Goal: Task Accomplishment & Management: Manage account settings

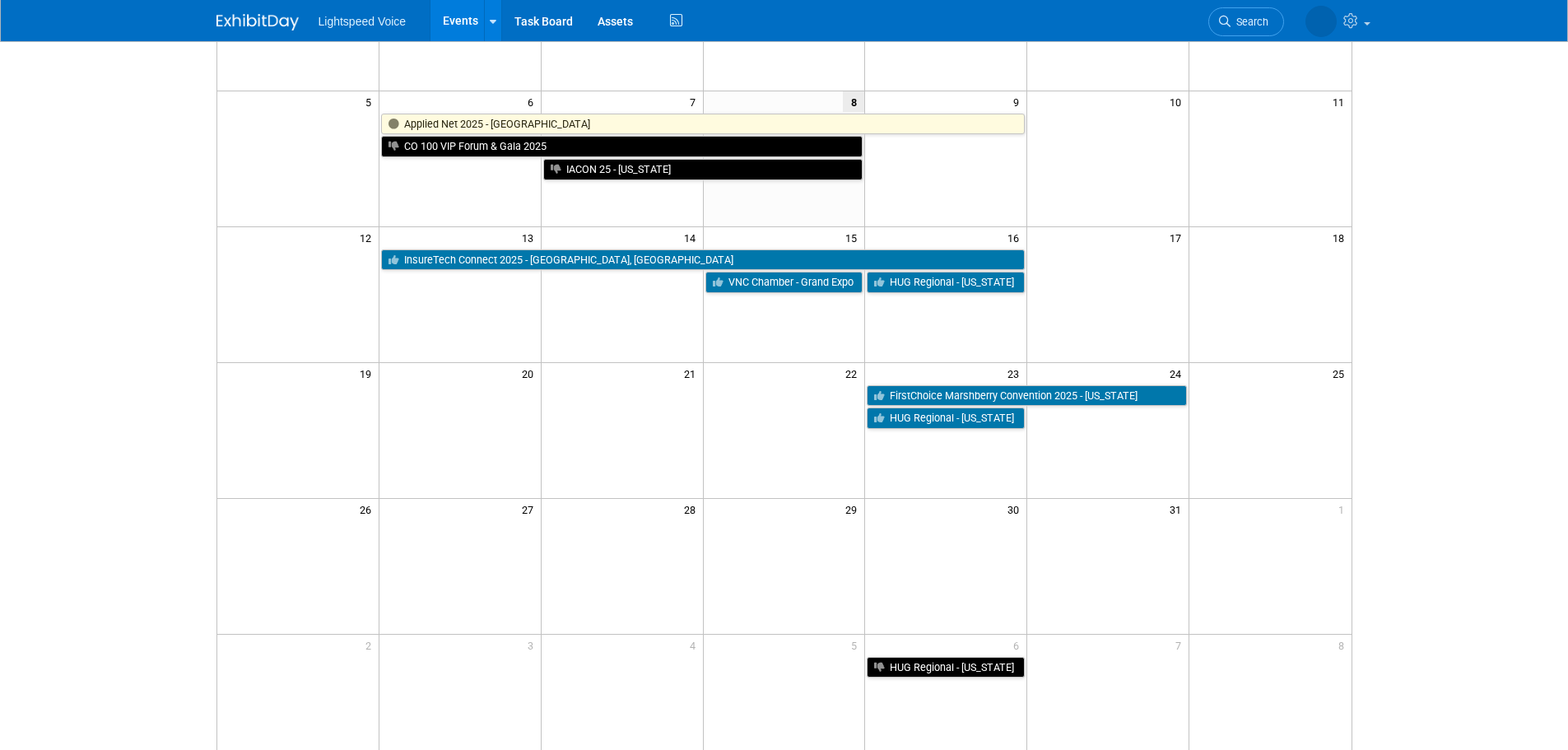
scroll to position [247, 0]
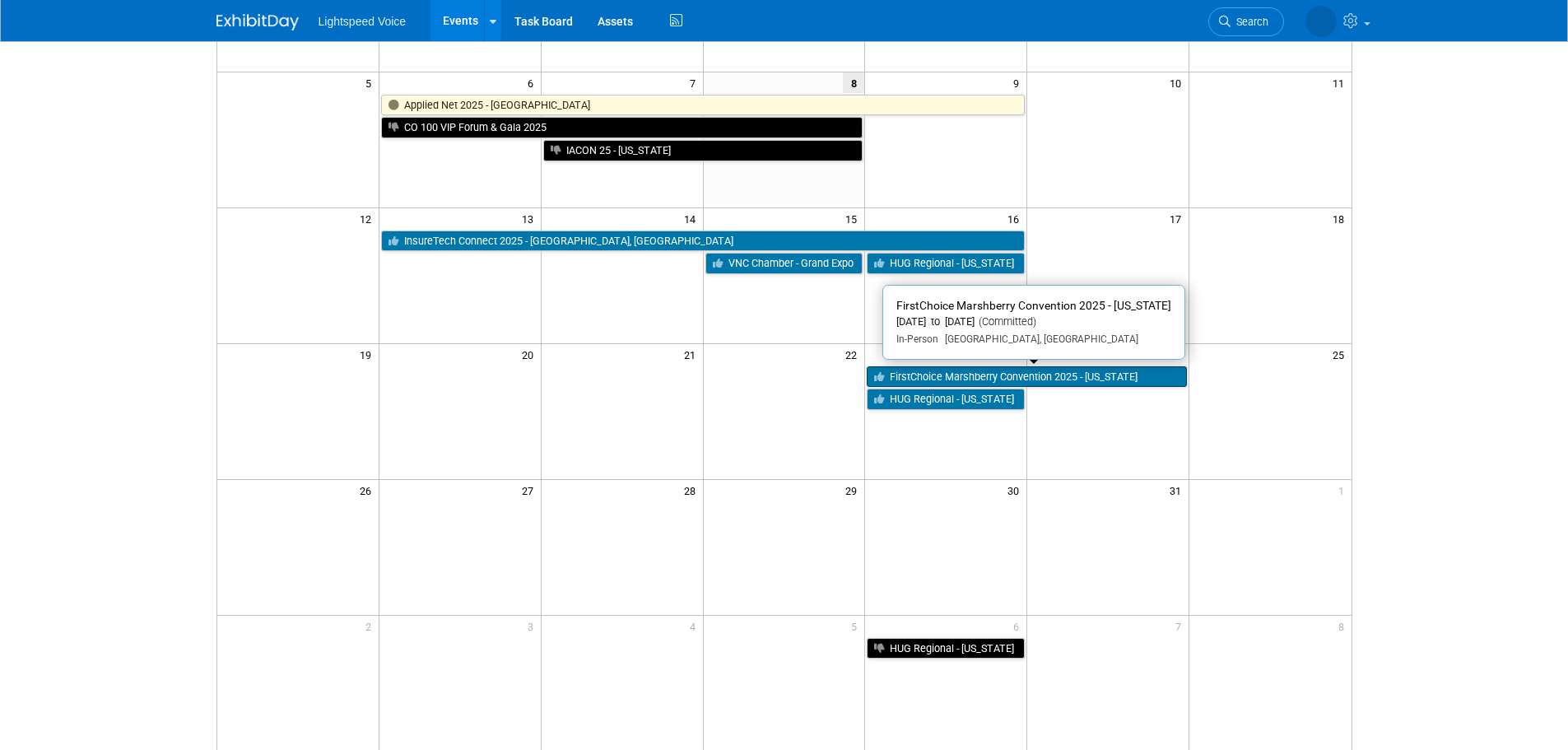
click at [914, 376] on link "FirstChoice Marshberry Convention 2025 - [US_STATE]" at bounding box center [1027, 377] width 321 height 22
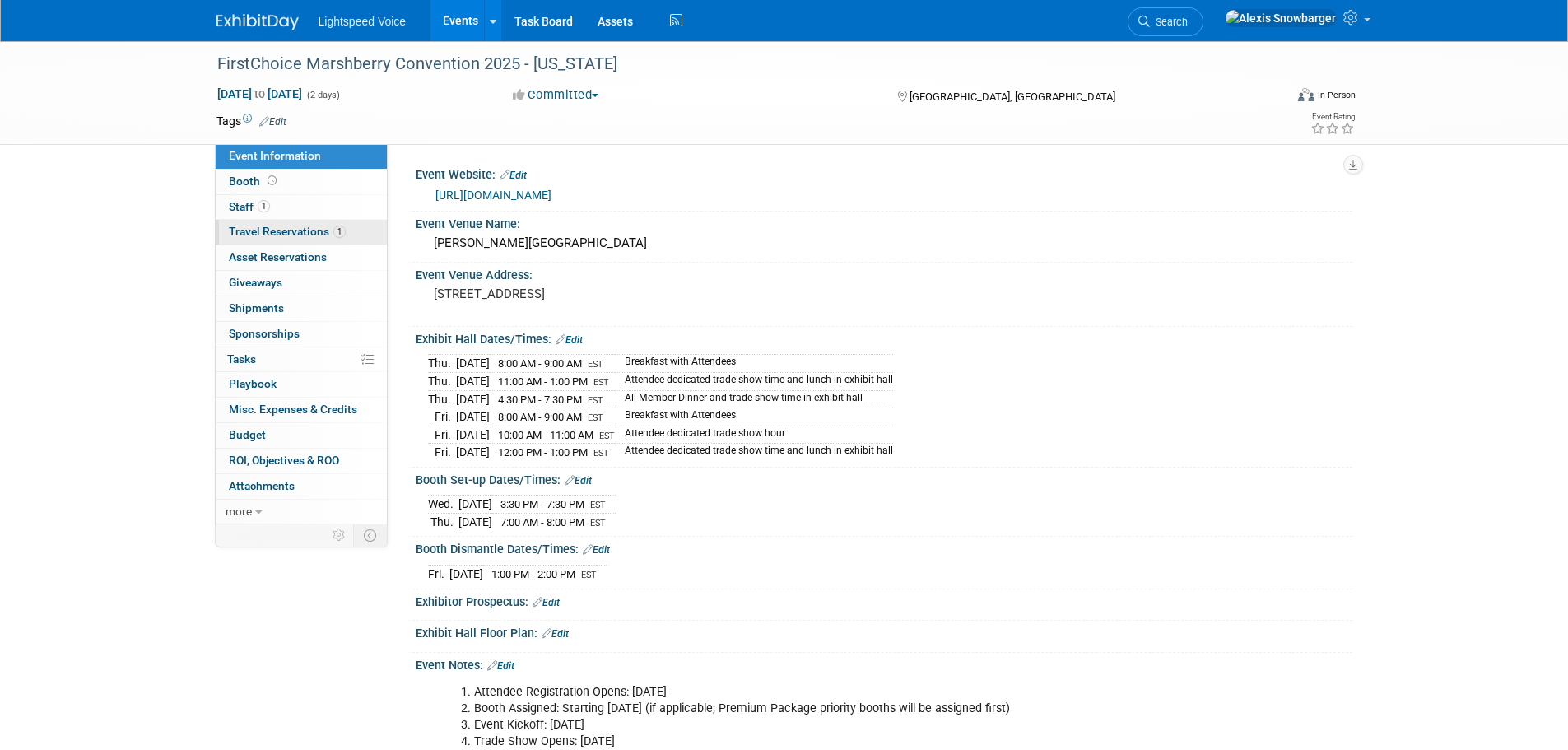
click at [302, 228] on span "Travel Reservations 1" at bounding box center [287, 231] width 117 height 13
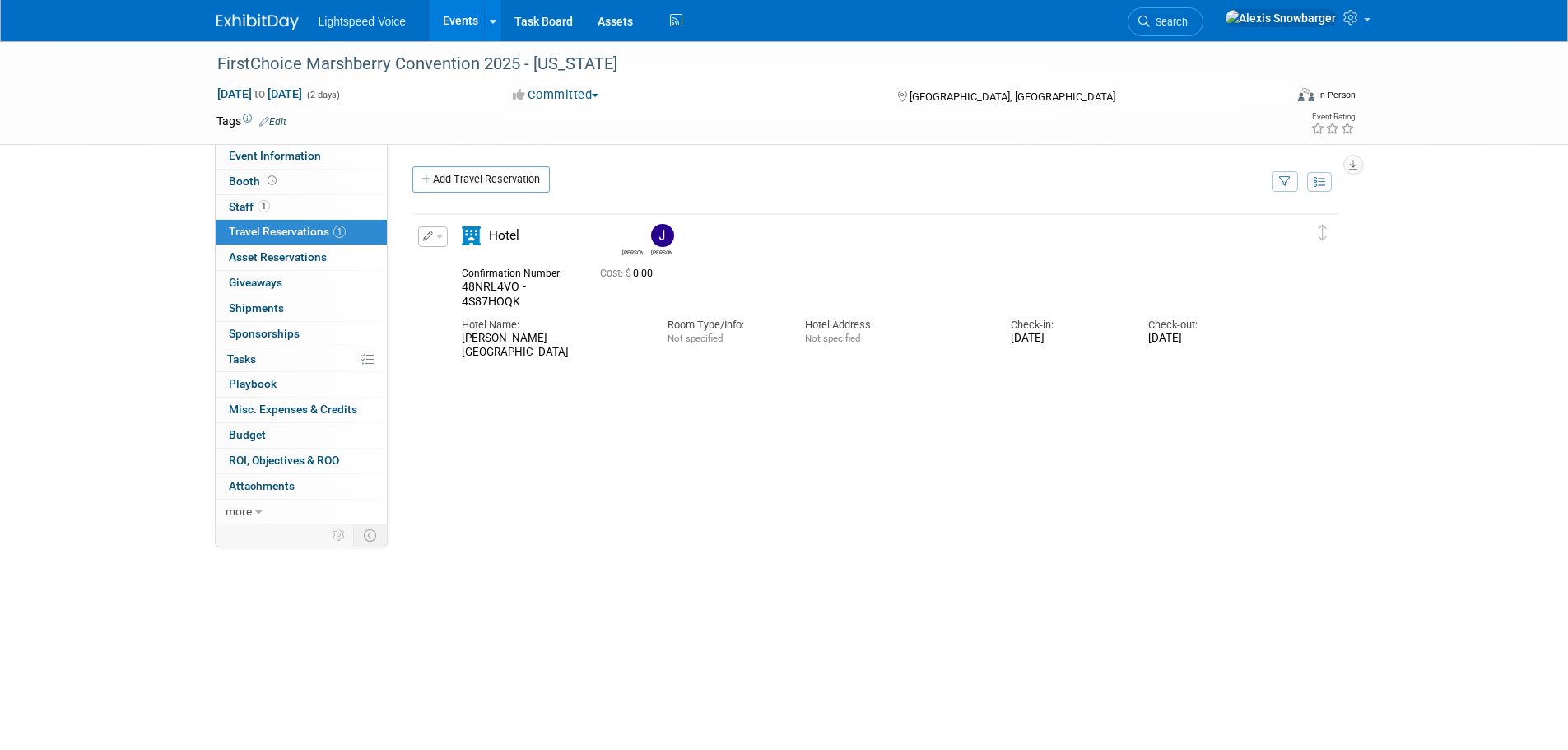
click at [424, 245] on button "button" at bounding box center [433, 237] width 30 height 21
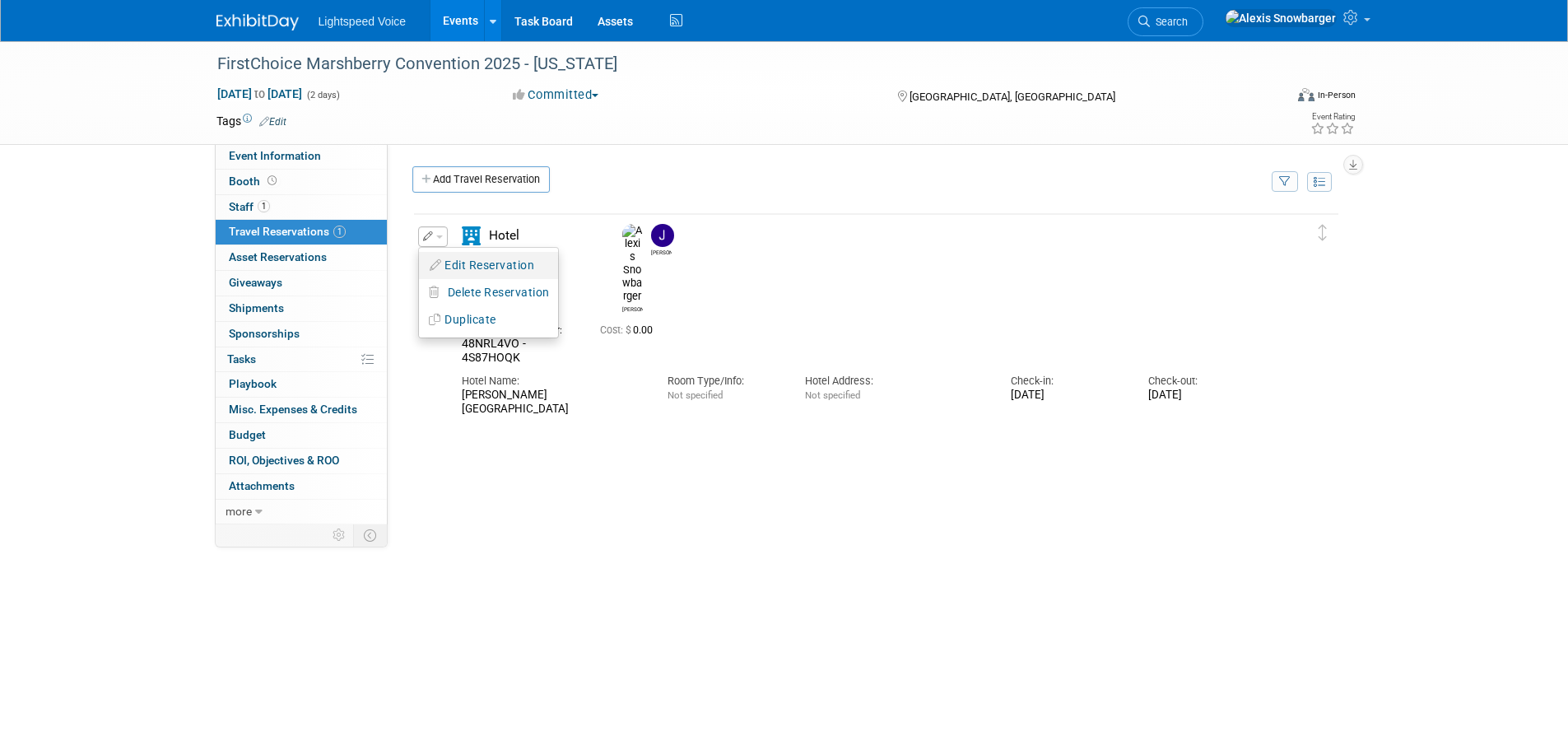
click at [458, 255] on button "Edit Reservation" at bounding box center [489, 265] width 139 height 23
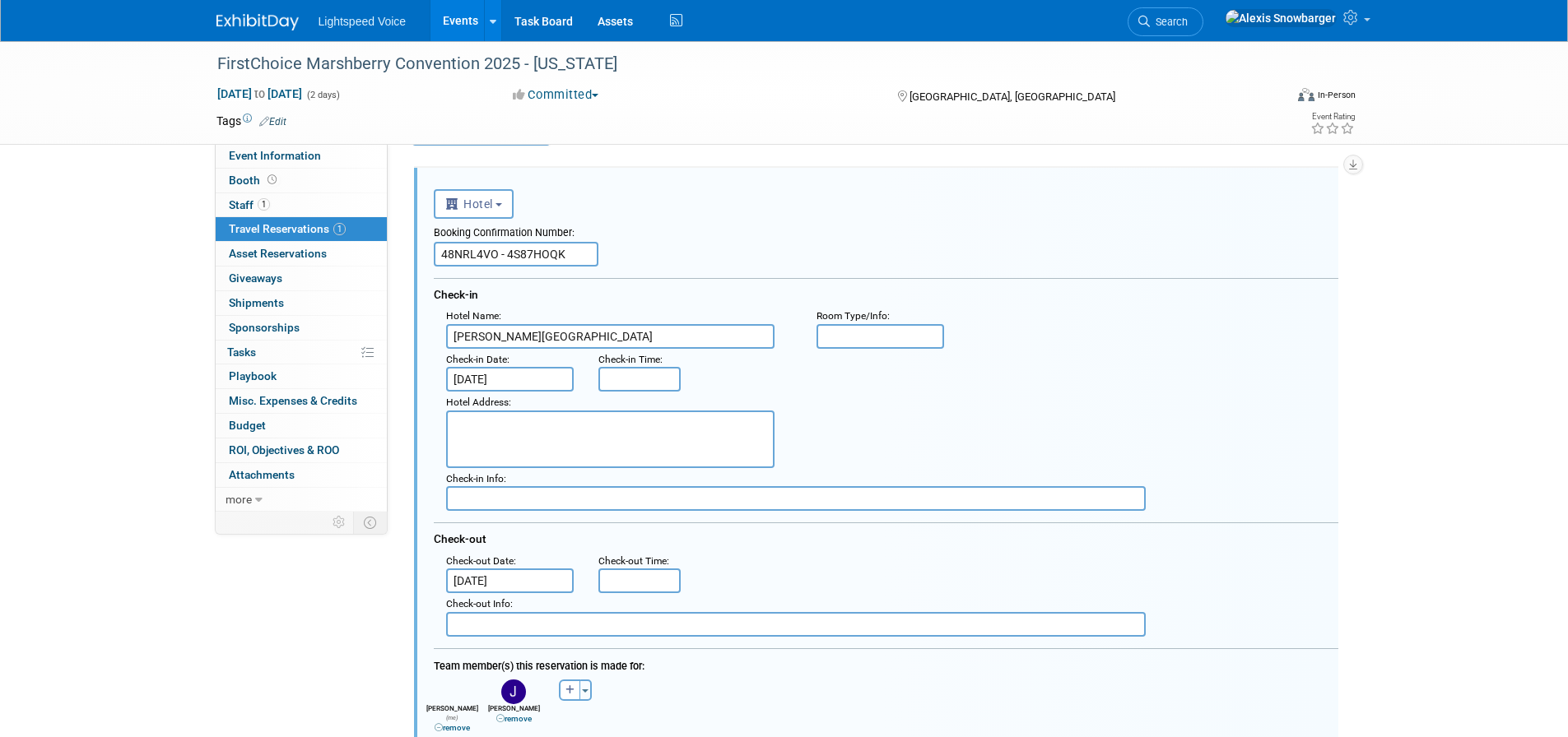
scroll to position [29, 0]
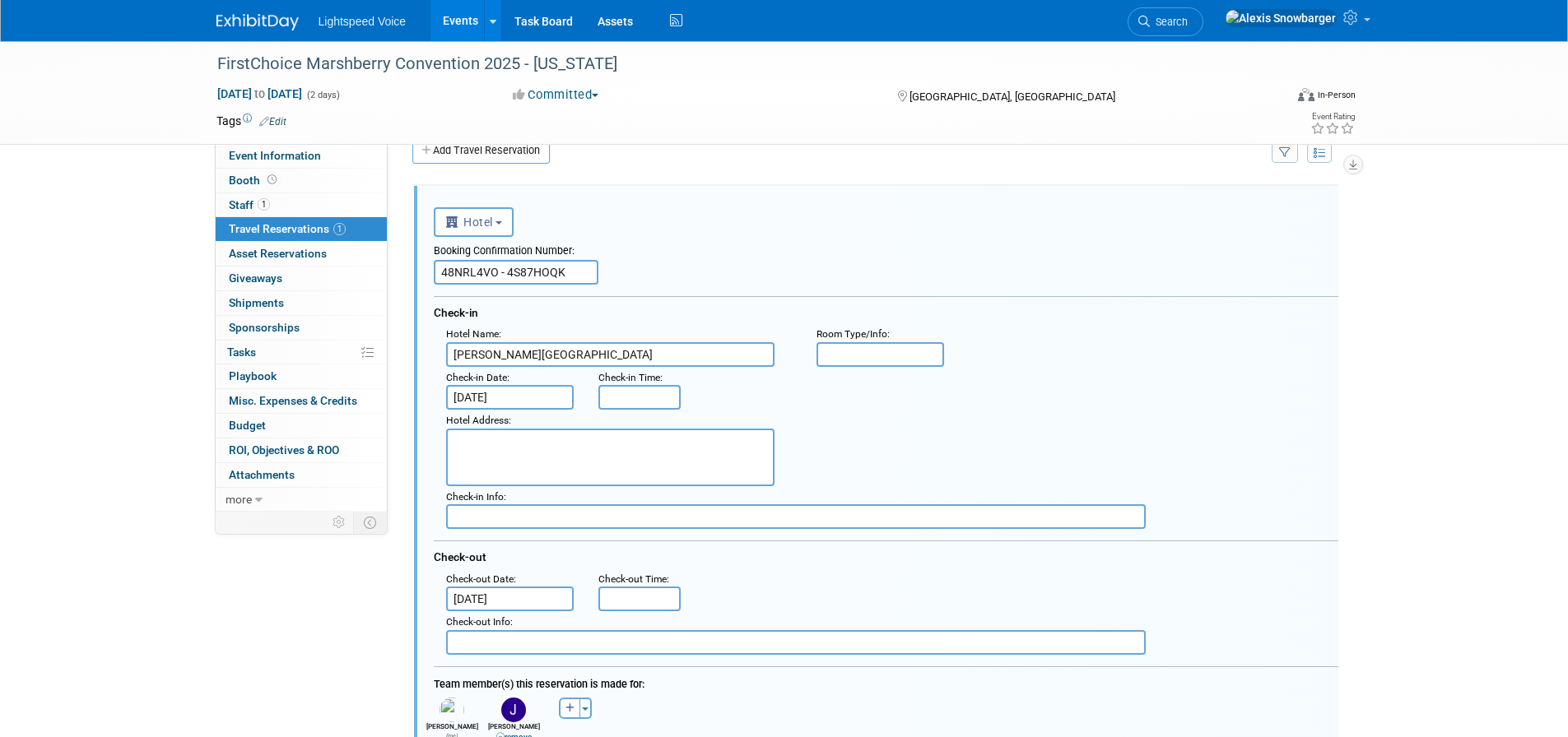
click at [532, 268] on input "48NRL4VO - 4S87HOQK" at bounding box center [515, 273] width 165 height 24
click at [471, 276] on input "text" at bounding box center [515, 273] width 165 height 24
paste input "99295342"
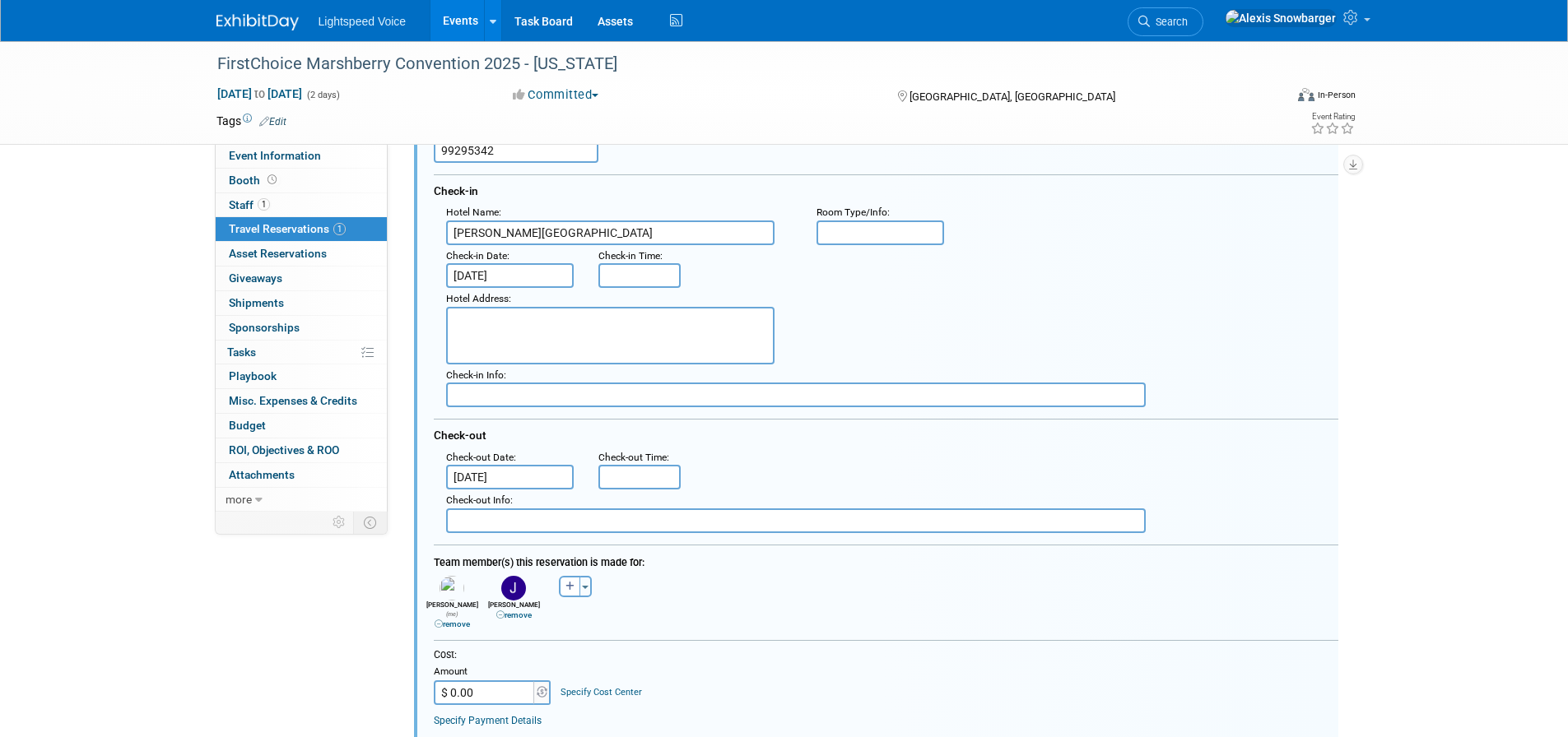
scroll to position [194, 0]
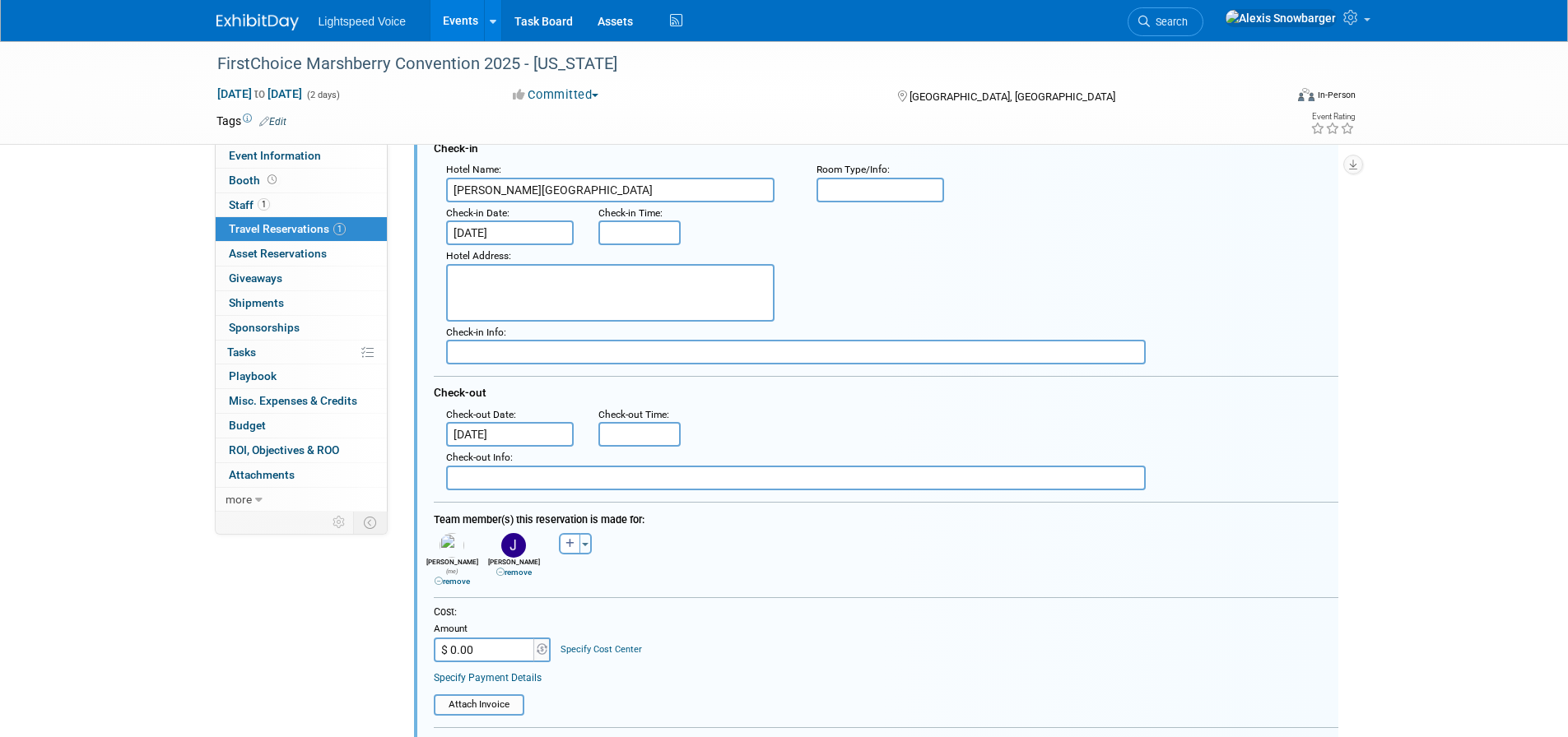
type input "99295342"
click at [456, 577] on link "remove" at bounding box center [452, 582] width 36 height 9
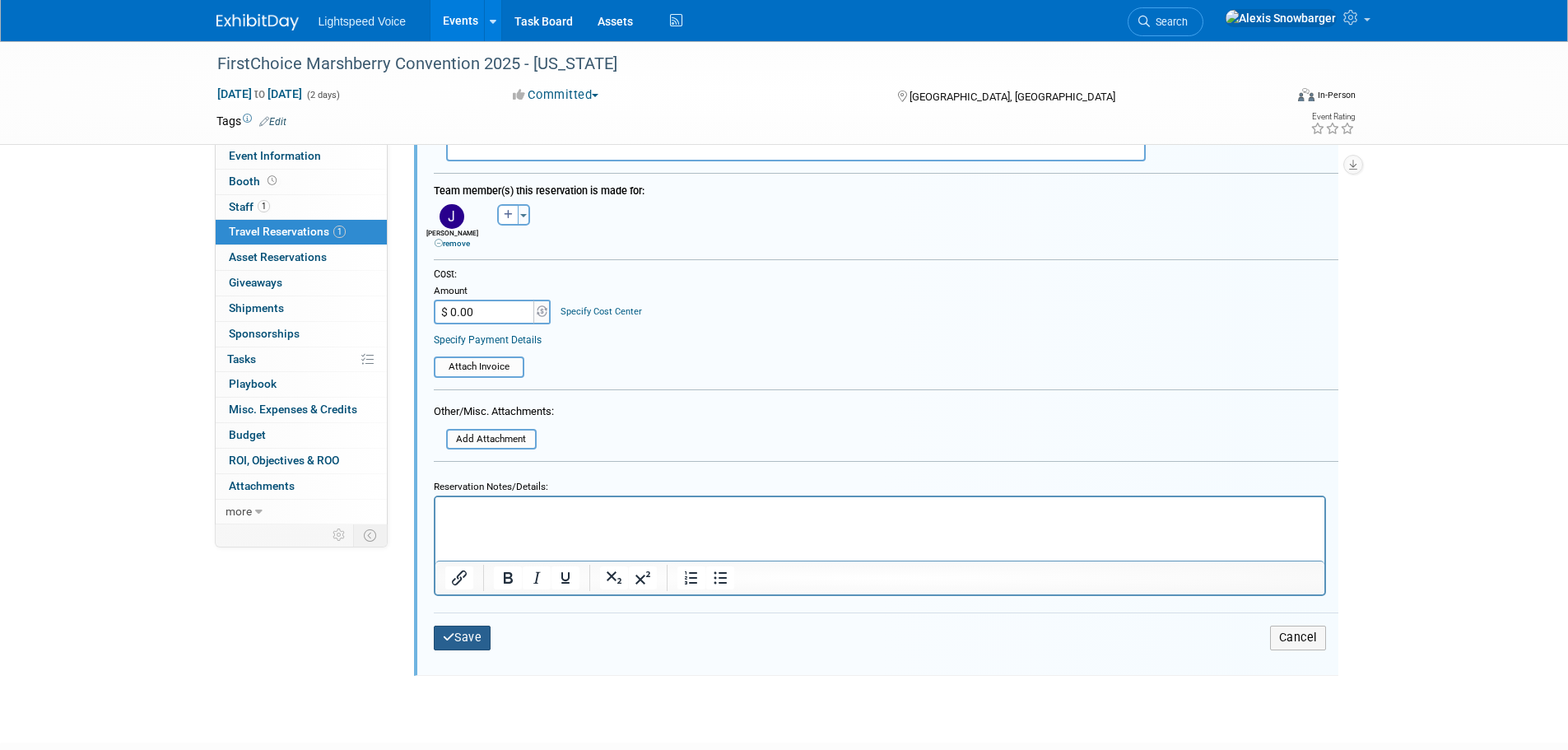
click at [453, 643] on icon "submit" at bounding box center [448, 636] width 12 height 11
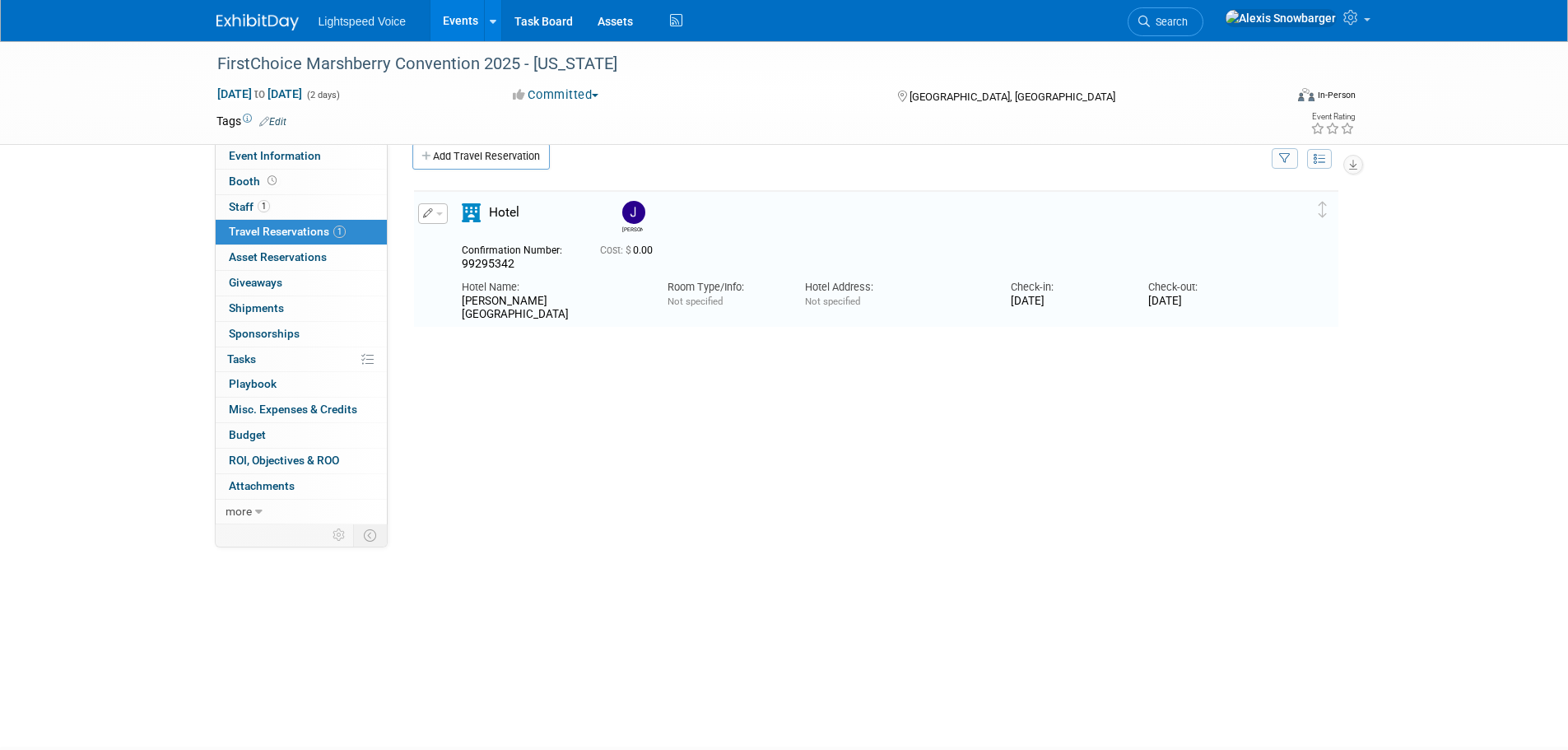
scroll to position [29, 0]
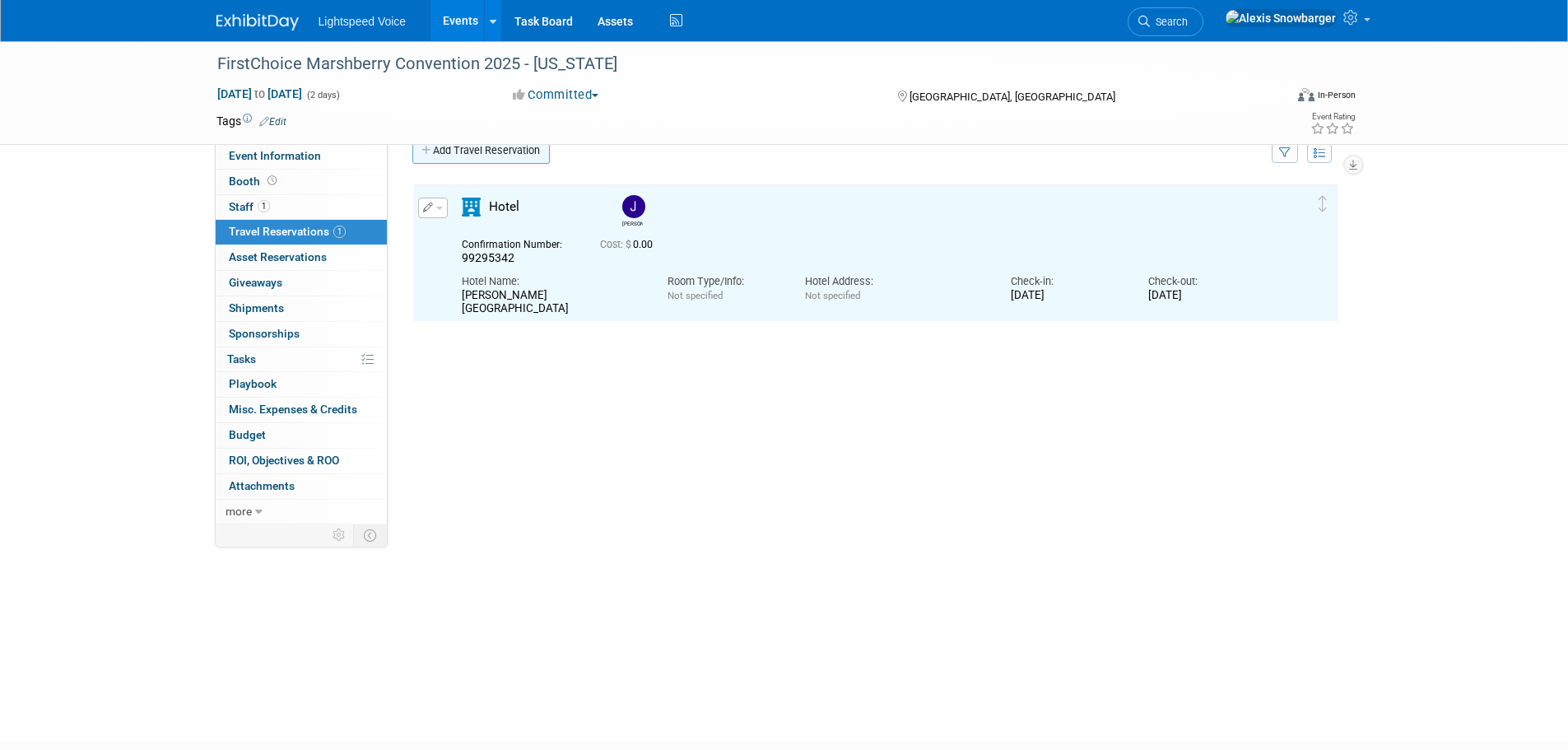
click at [473, 158] on link "Add Travel Reservation" at bounding box center [481, 150] width 137 height 26
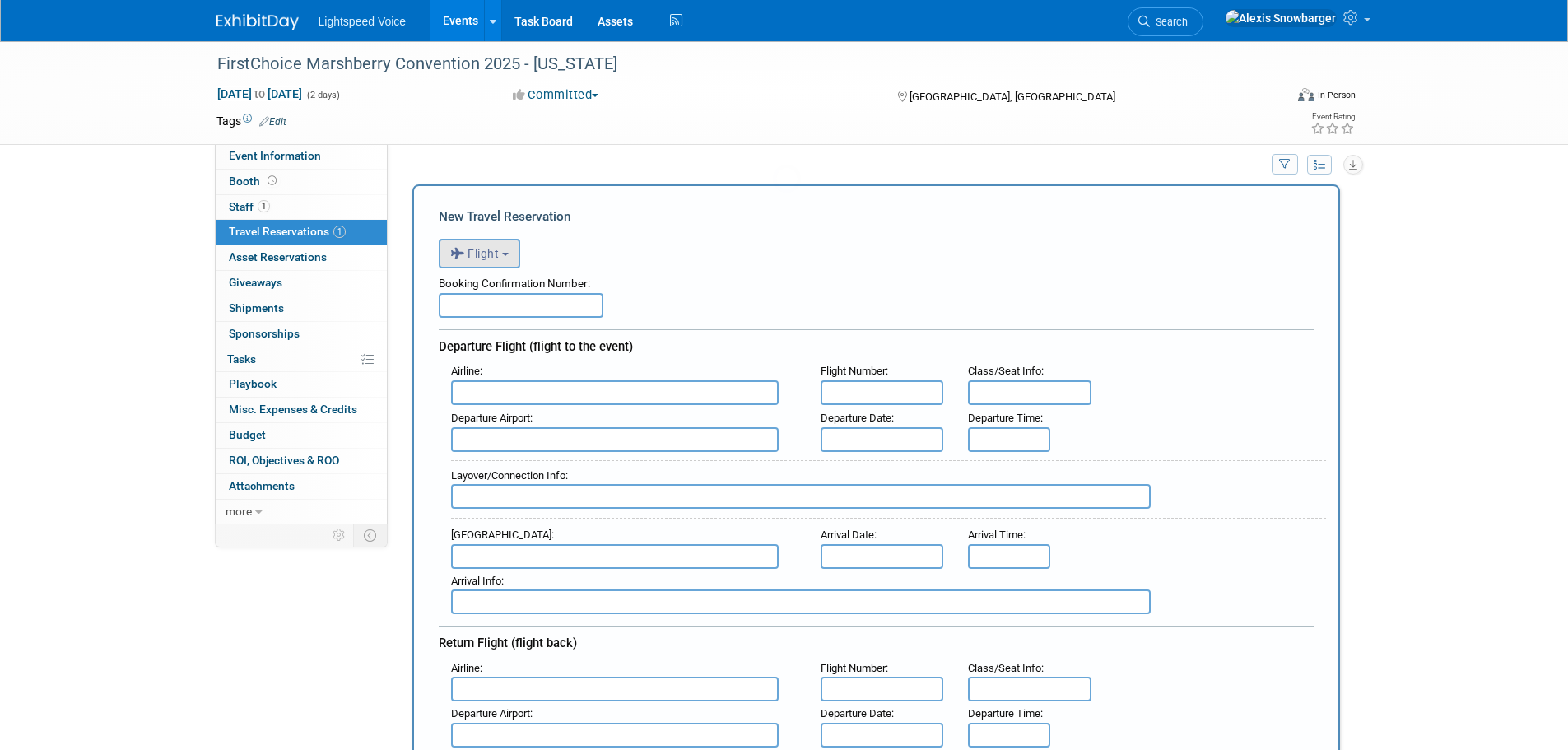
scroll to position [17, 0]
click at [493, 298] on input "text" at bounding box center [521, 306] width 165 height 24
paste input "99295405"
type input "99295405"
click at [473, 251] on span "Flight" at bounding box center [475, 255] width 50 height 13
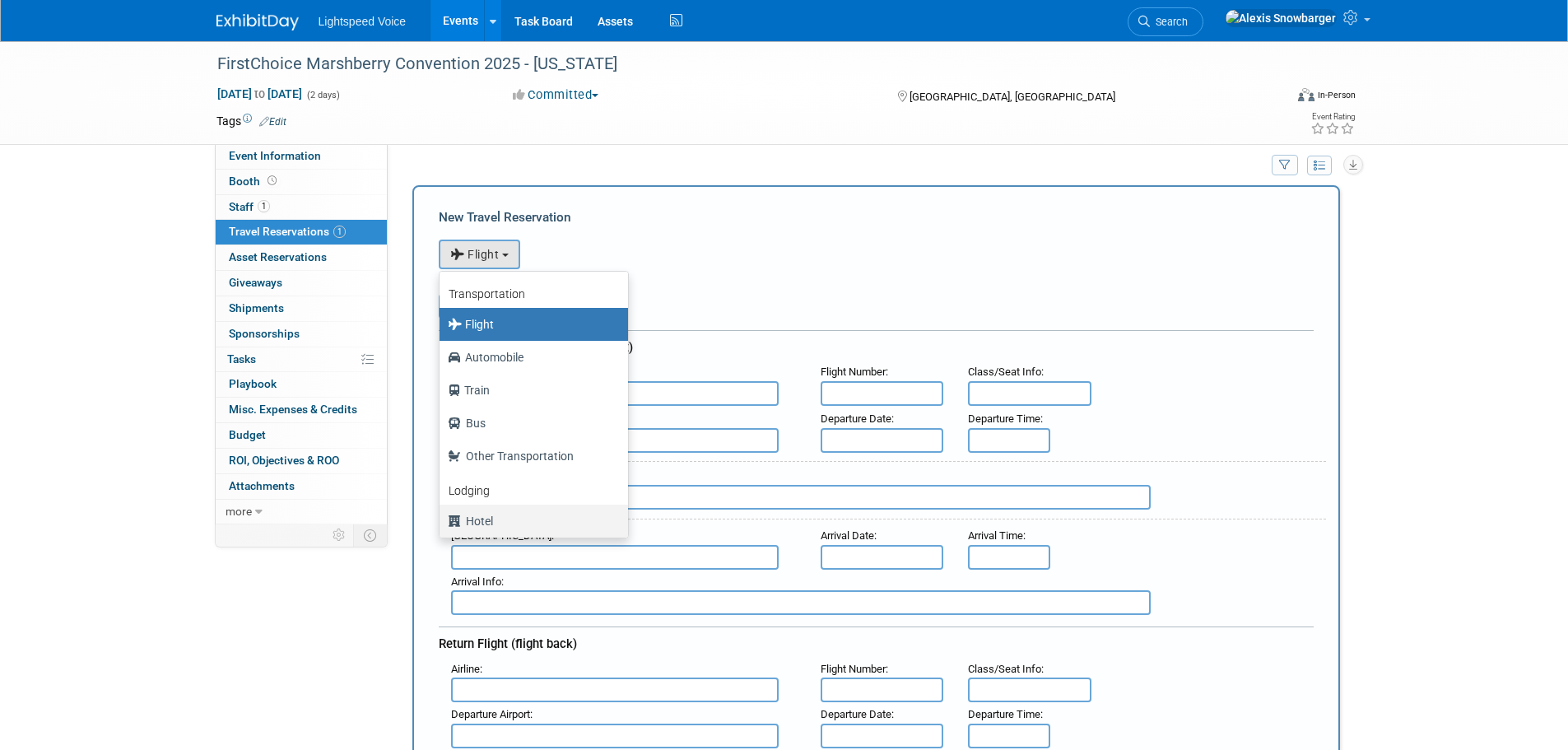
click at [478, 519] on label "Hotel" at bounding box center [529, 521] width 164 height 26
click at [442, 519] on input "Hotel" at bounding box center [436, 518] width 10 height 10
select select "6"
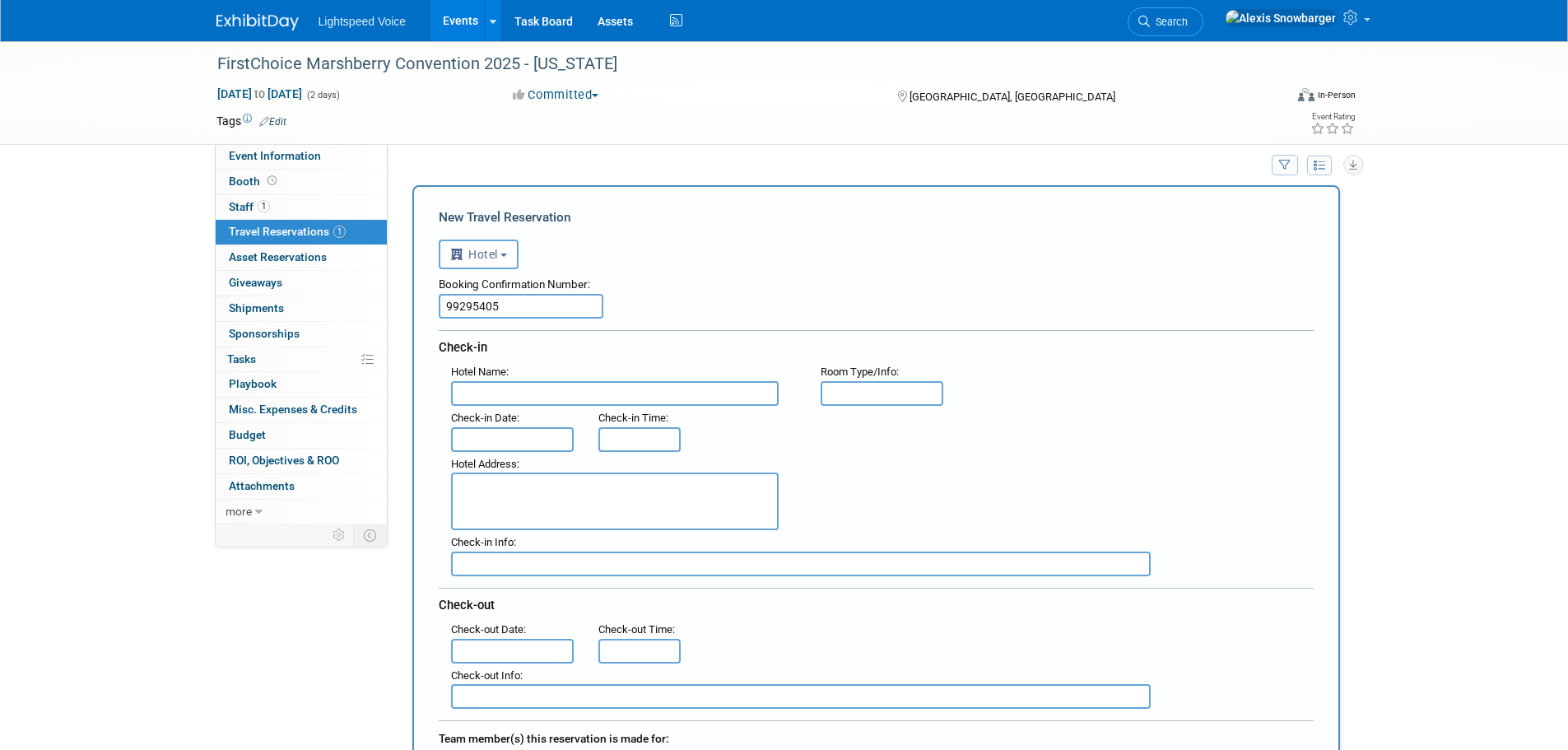
click at [492, 397] on input "text" at bounding box center [615, 393] width 327 height 24
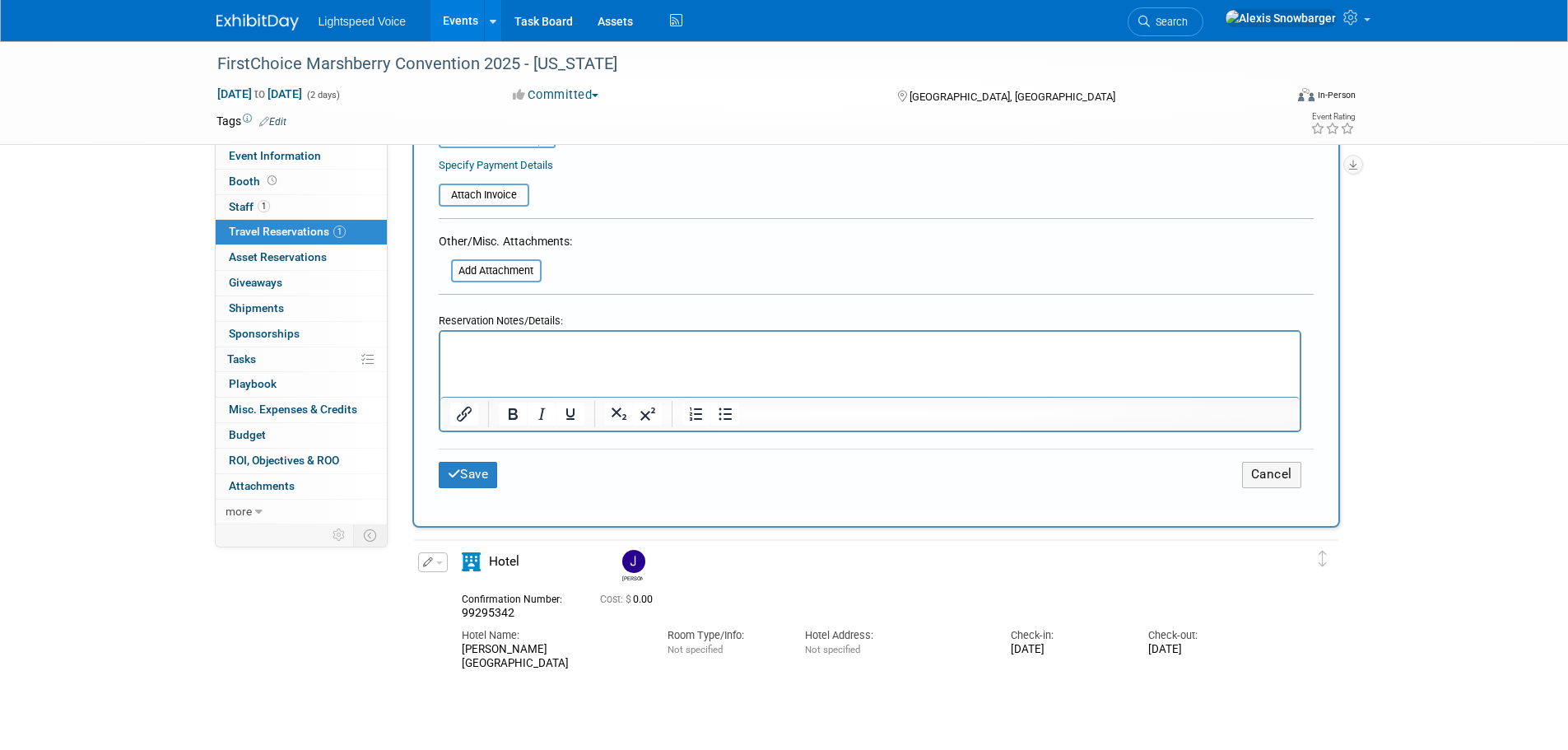
scroll to position [1086, 0]
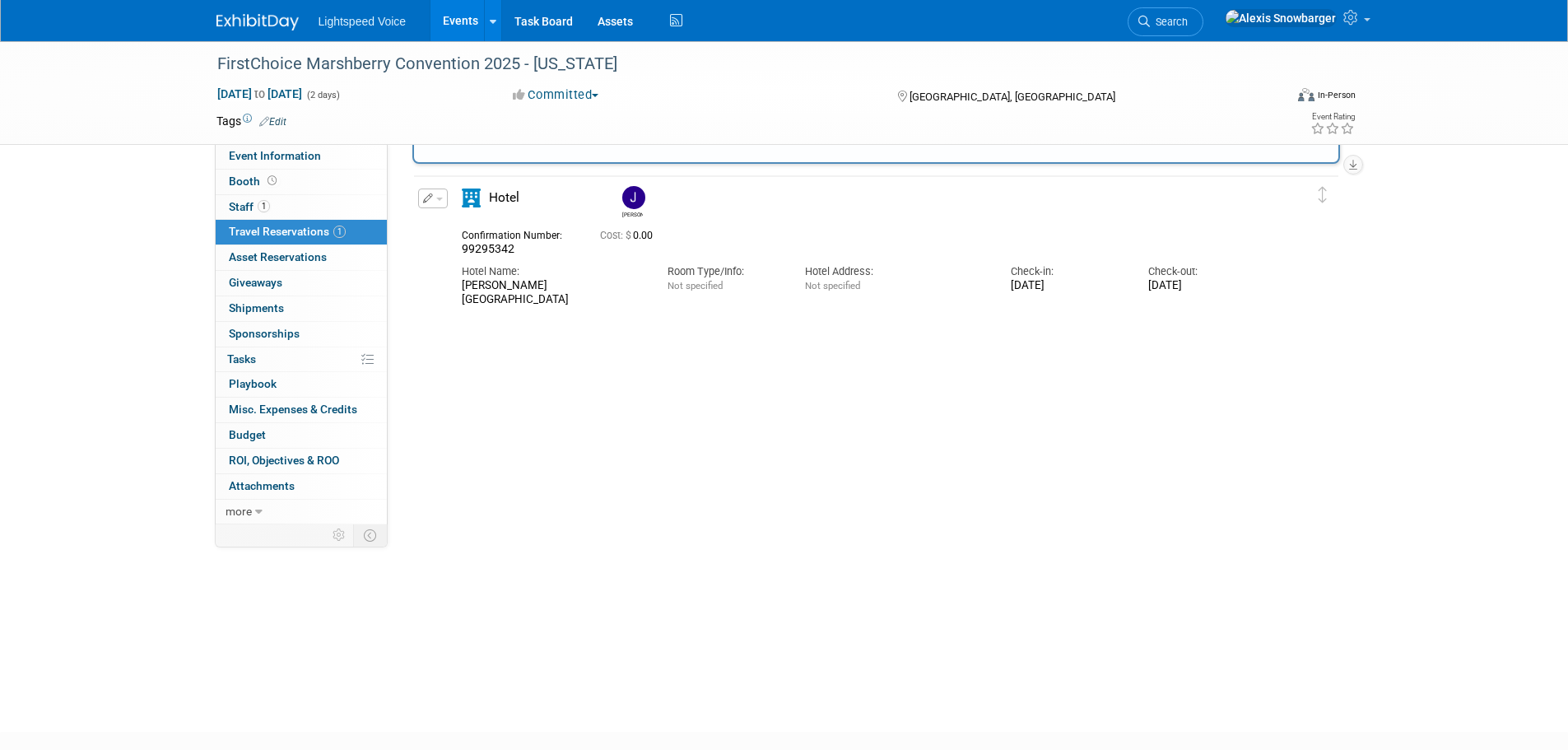
drag, startPoint x: 554, startPoint y: 299, endPoint x: 448, endPoint y: 286, distance: 106.8
click at [449, 286] on div "Hotel Name: Gaylord National Resort & Convention Center" at bounding box center [552, 280] width 206 height 50
copy div "Gaylord National Resort & Convention Center"
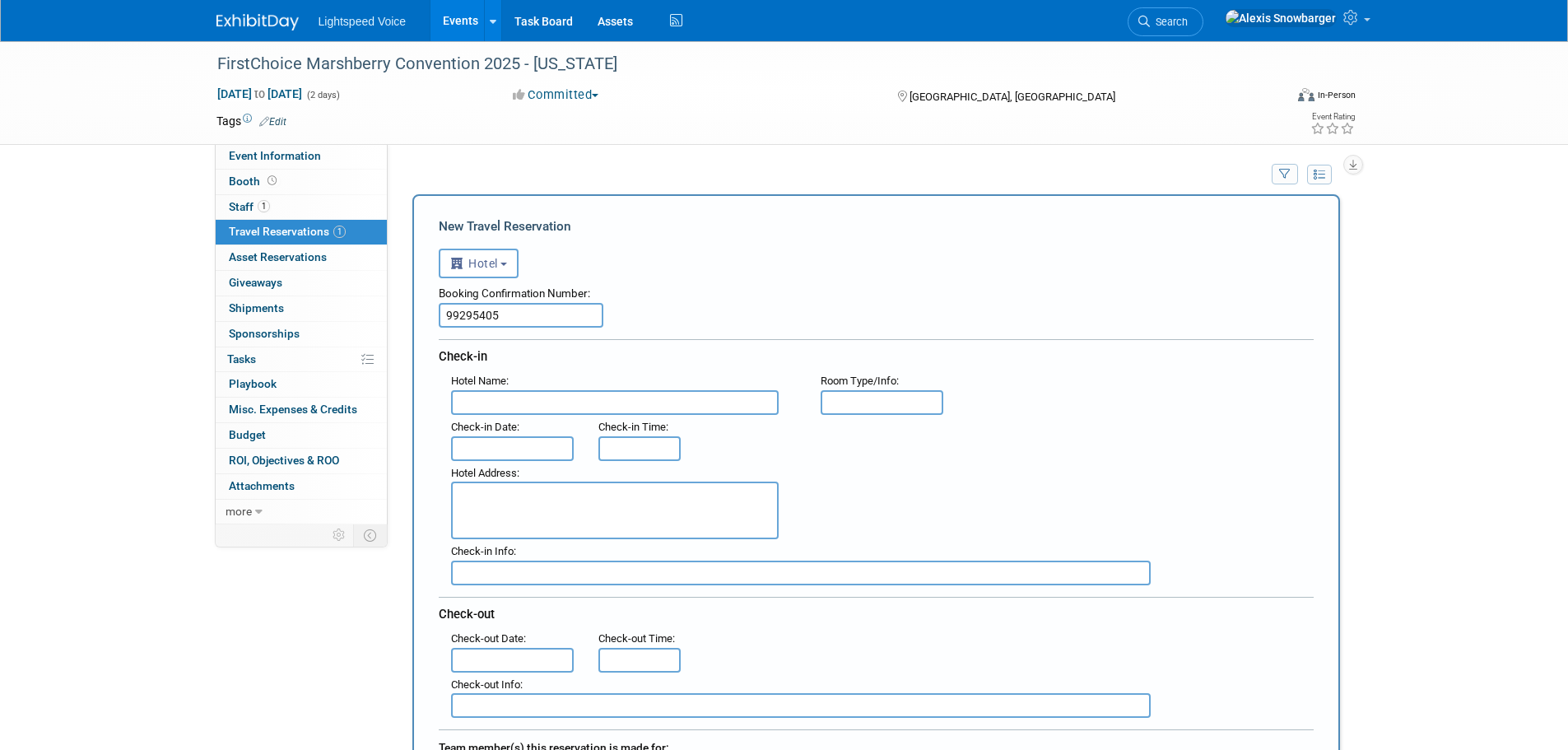
scroll to position [0, 0]
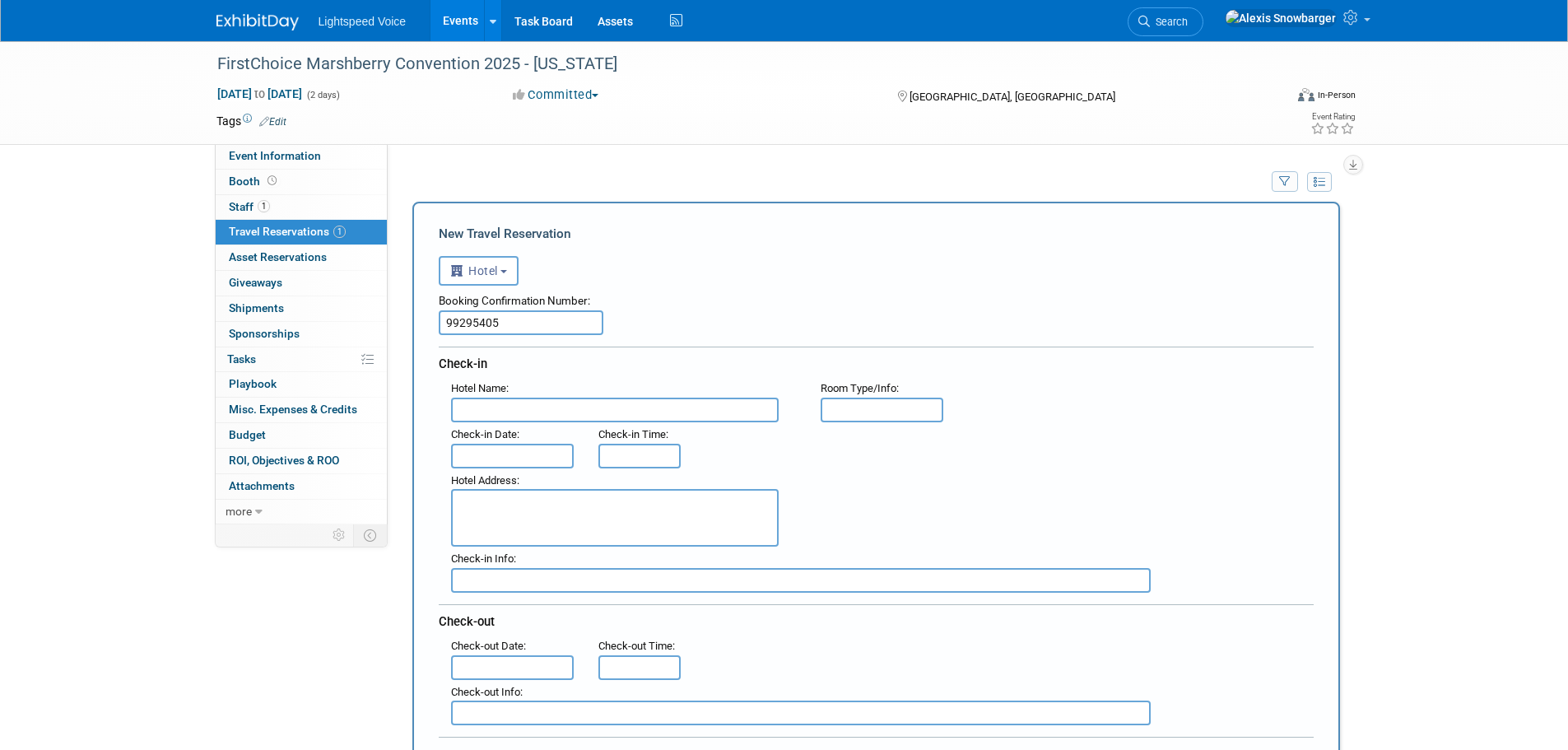
click at [474, 413] on input "text" at bounding box center [615, 410] width 327 height 24
paste input "Gaylord National Resort & Convention Center"
type input "Gaylord National Resort & Convention Center"
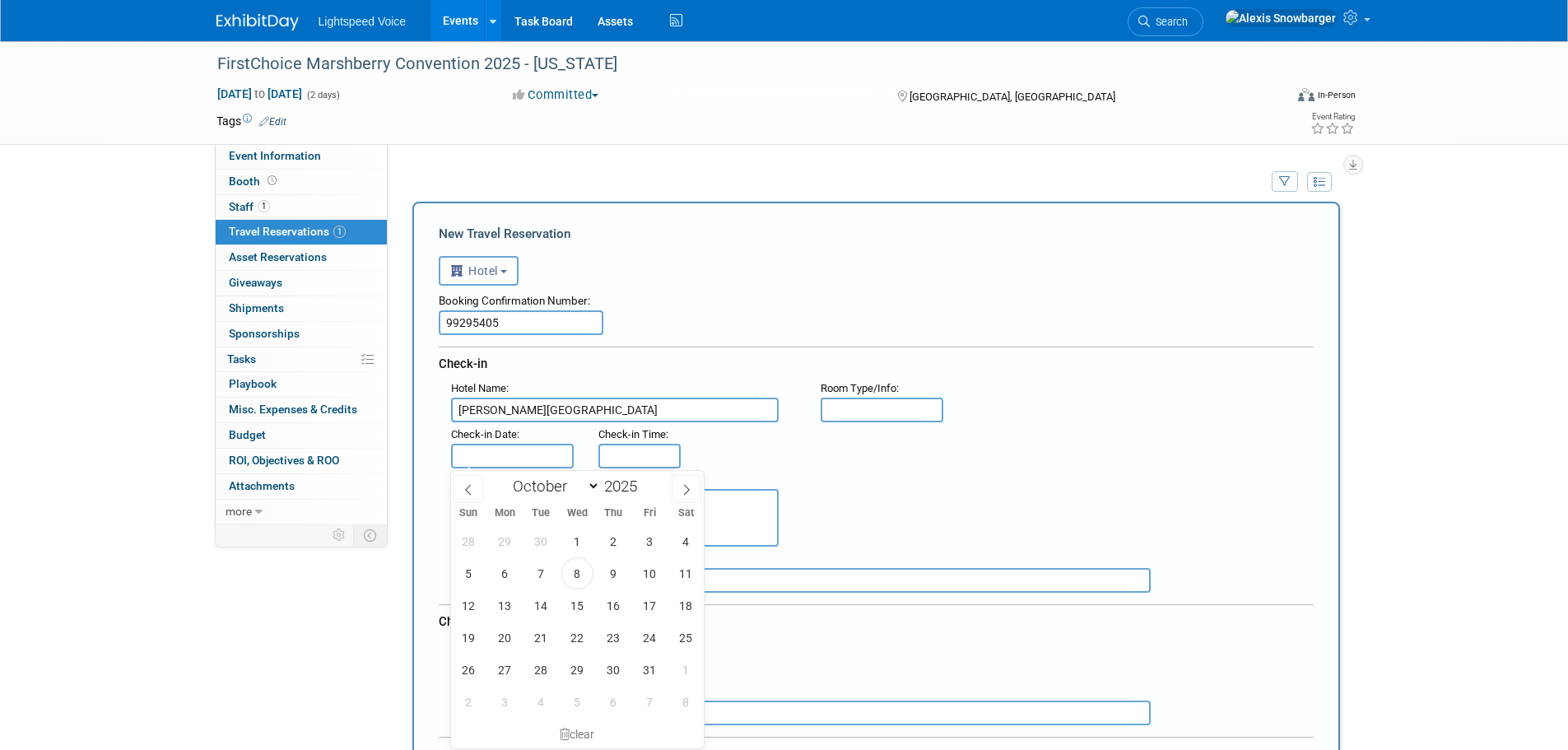
click at [483, 448] on input "text" at bounding box center [512, 456] width 123 height 24
click at [575, 625] on span "22" at bounding box center [577, 637] width 32 height 32
type input "Oct 22, 2025"
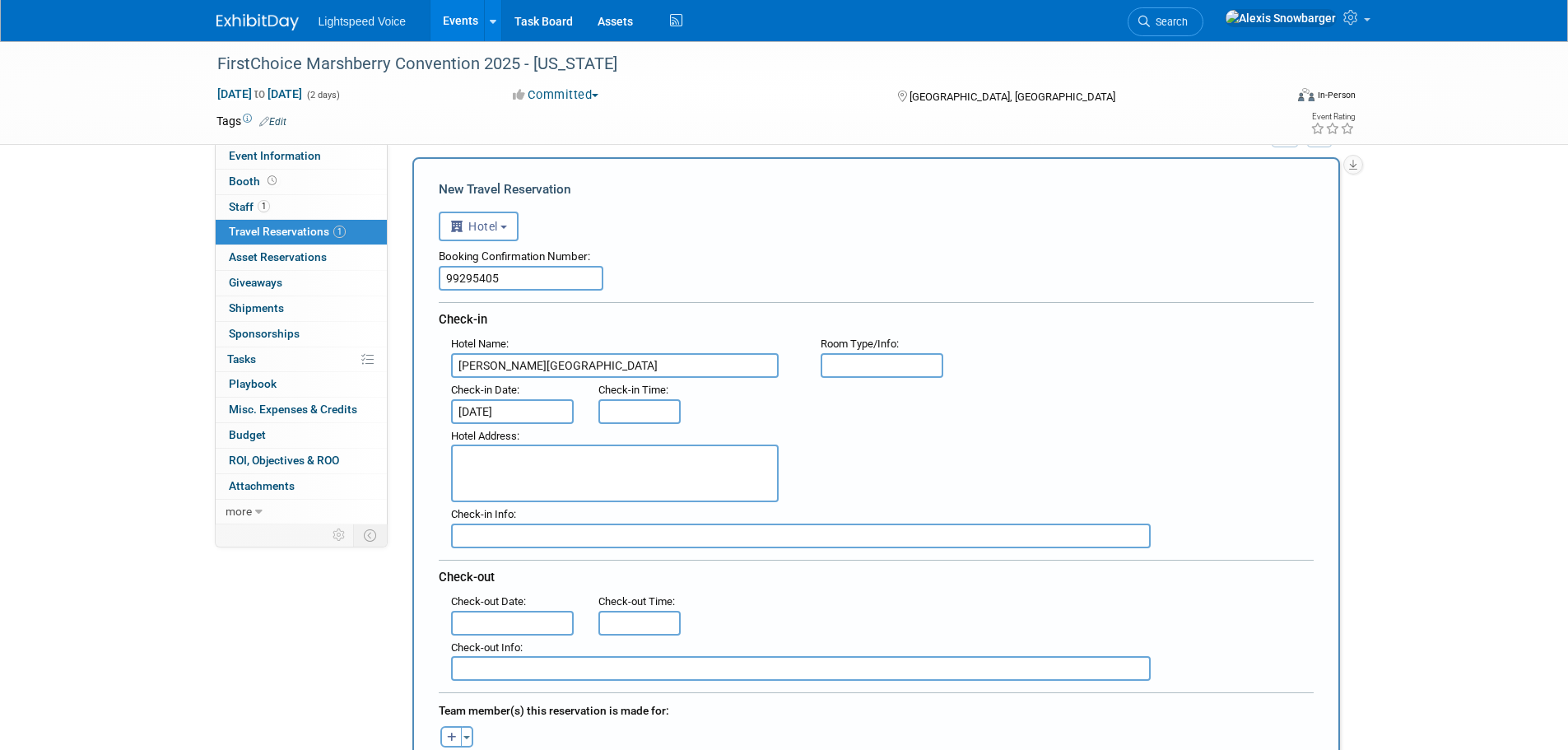
scroll to position [83, 0]
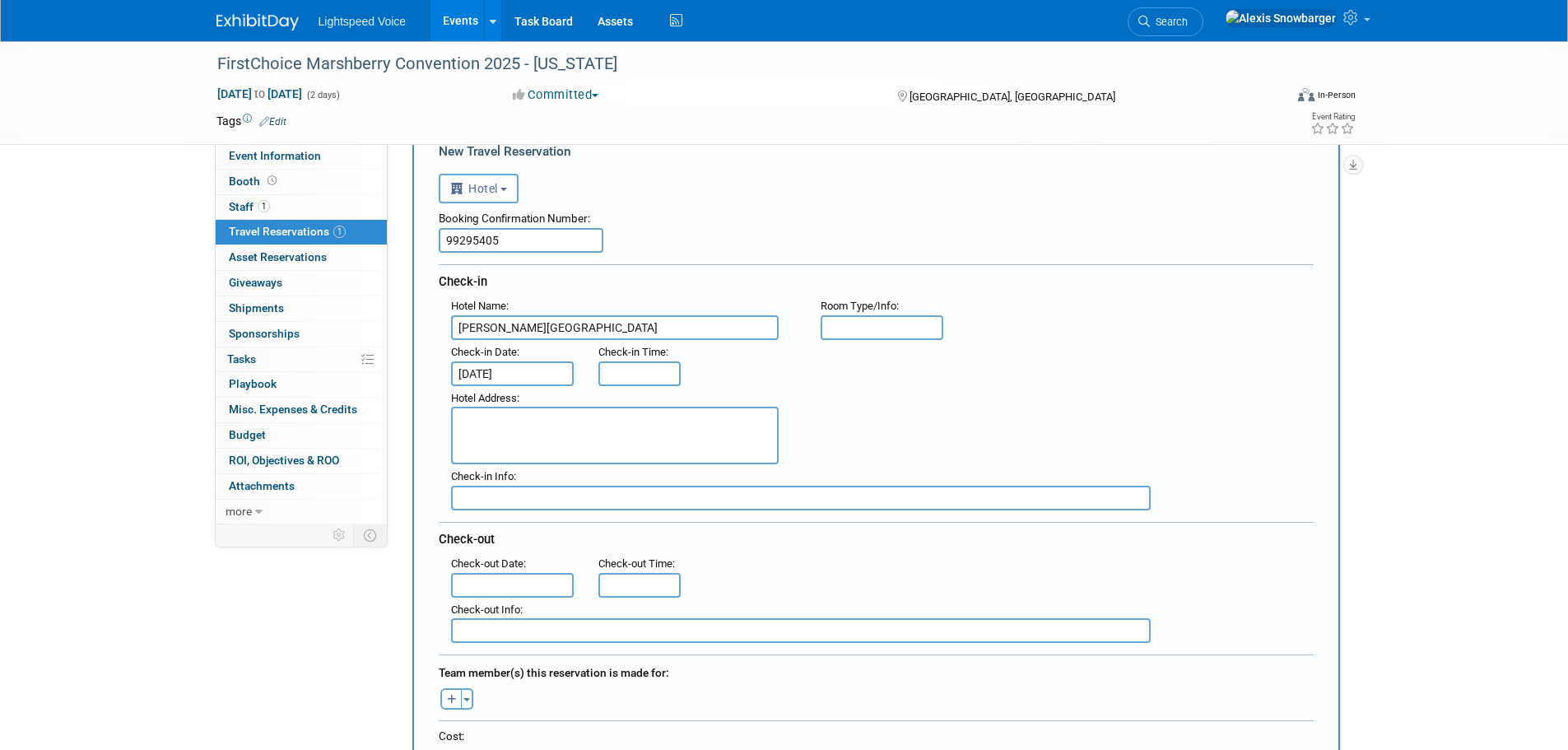
click at [506, 590] on input "text" at bounding box center [512, 585] width 123 height 24
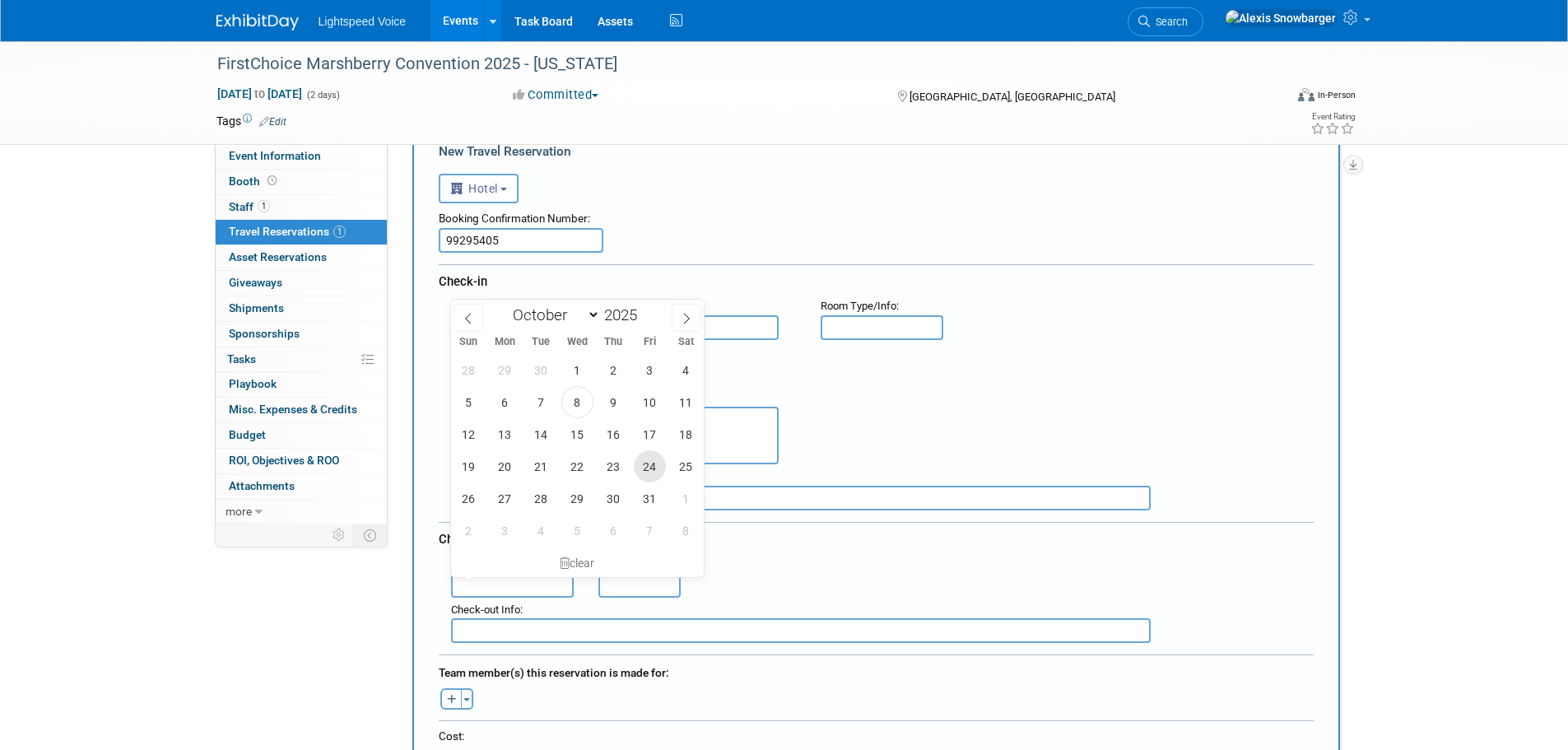
click at [648, 461] on span "24" at bounding box center [650, 466] width 32 height 32
type input "Oct 24, 2025"
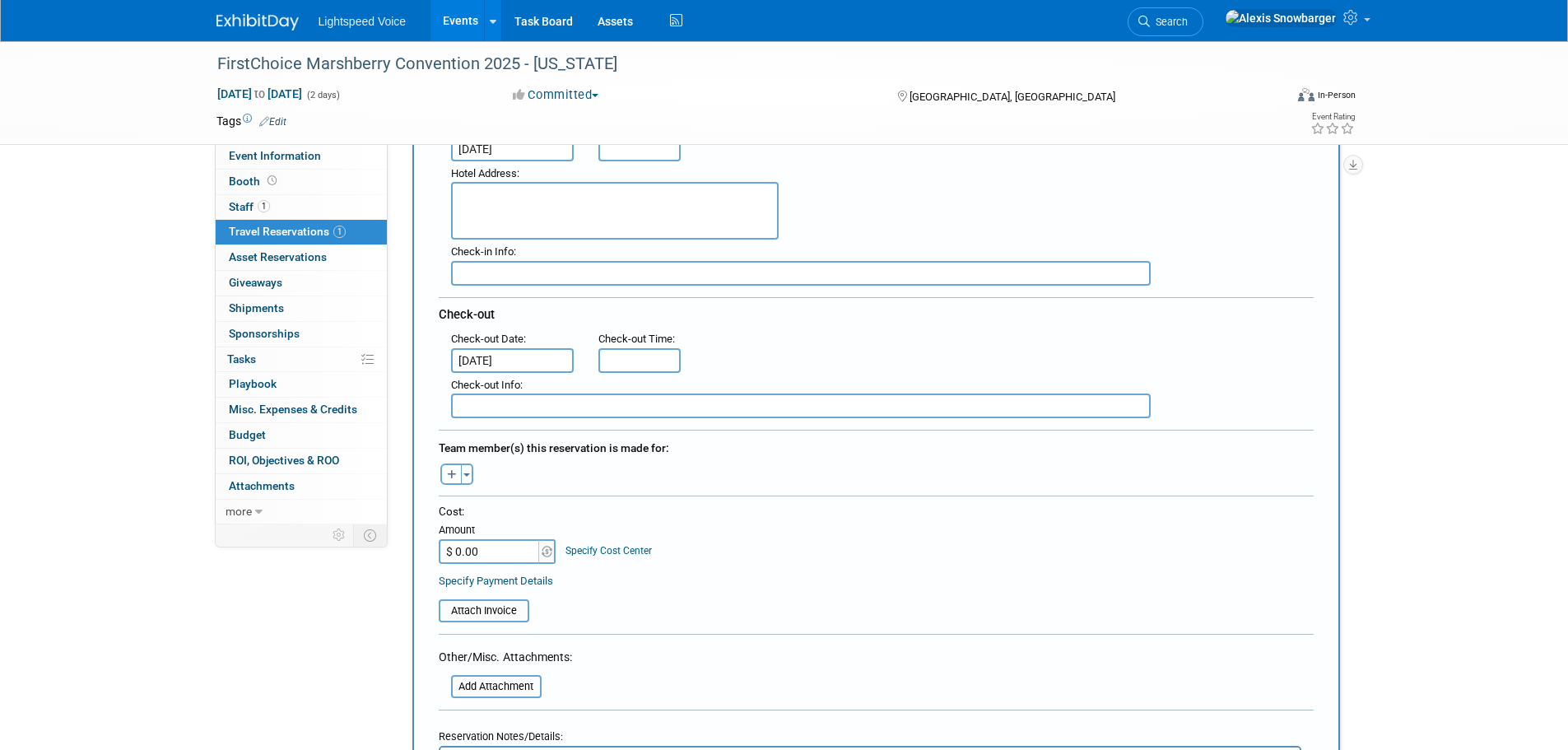
scroll to position [329, 0]
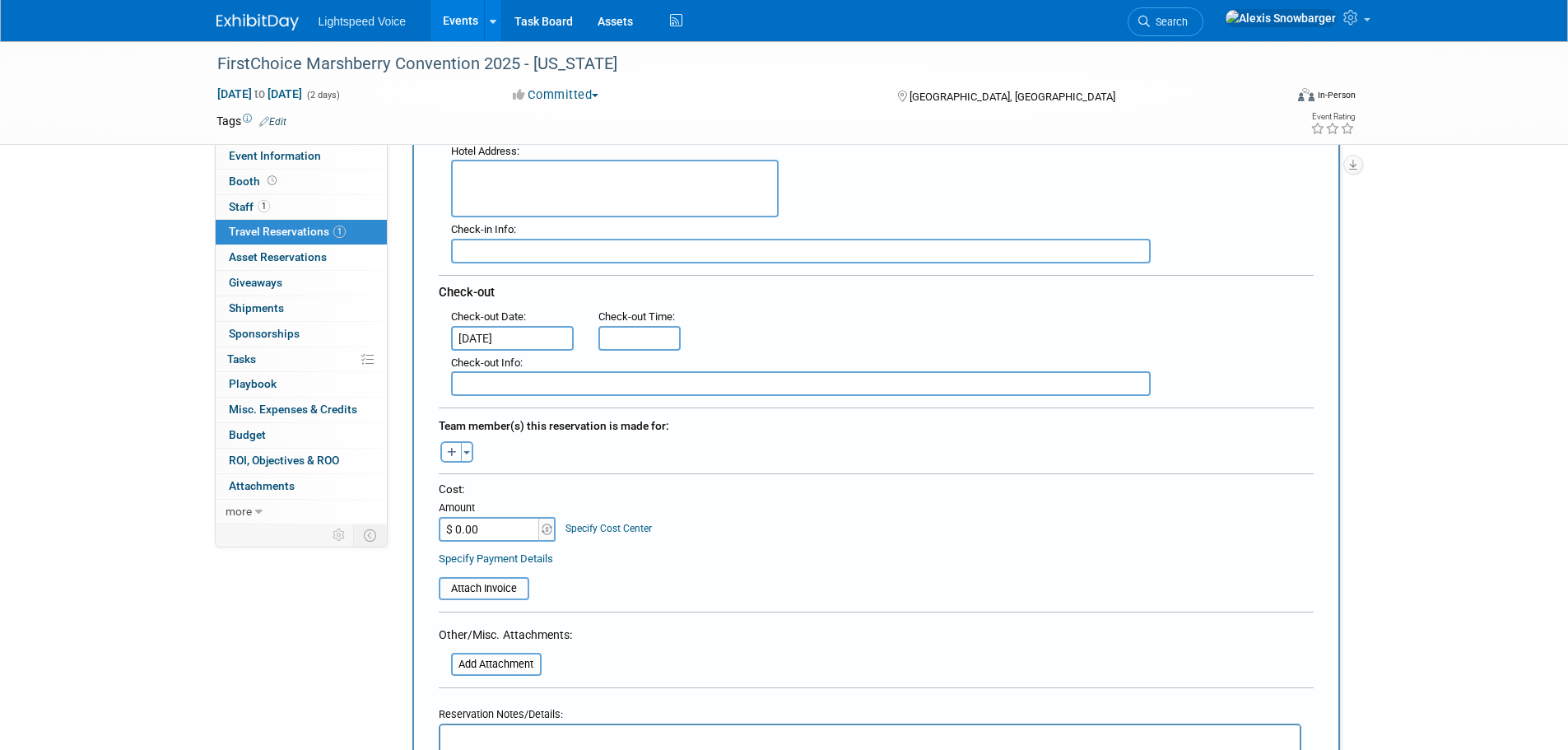
click at [453, 455] on icon "button" at bounding box center [451, 452] width 10 height 10
select select
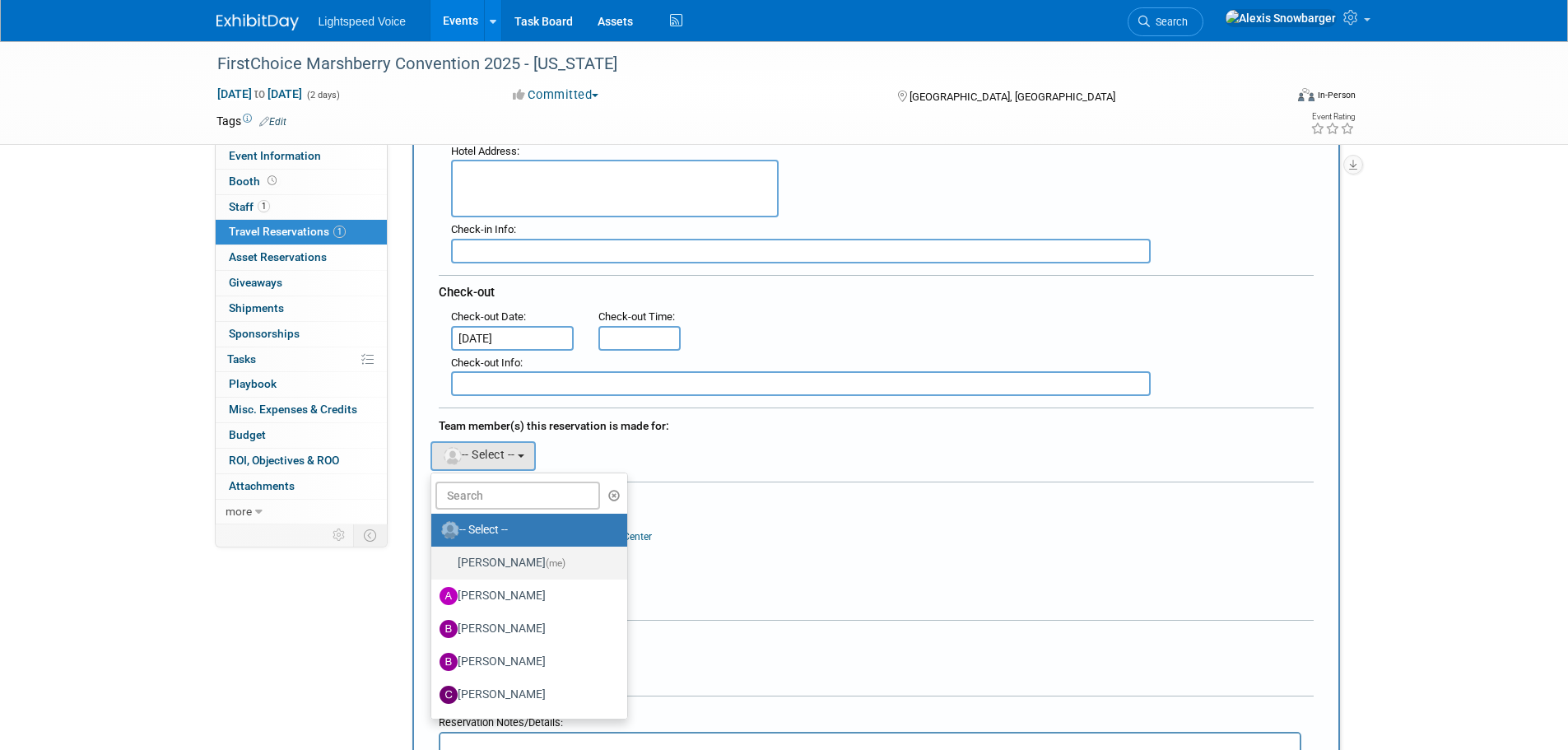
click at [479, 567] on label "Alexis Snowbarger (me)" at bounding box center [525, 563] width 172 height 26
click at [433, 566] on input "Alexis Snowbarger (me)" at bounding box center [428, 560] width 10 height 10
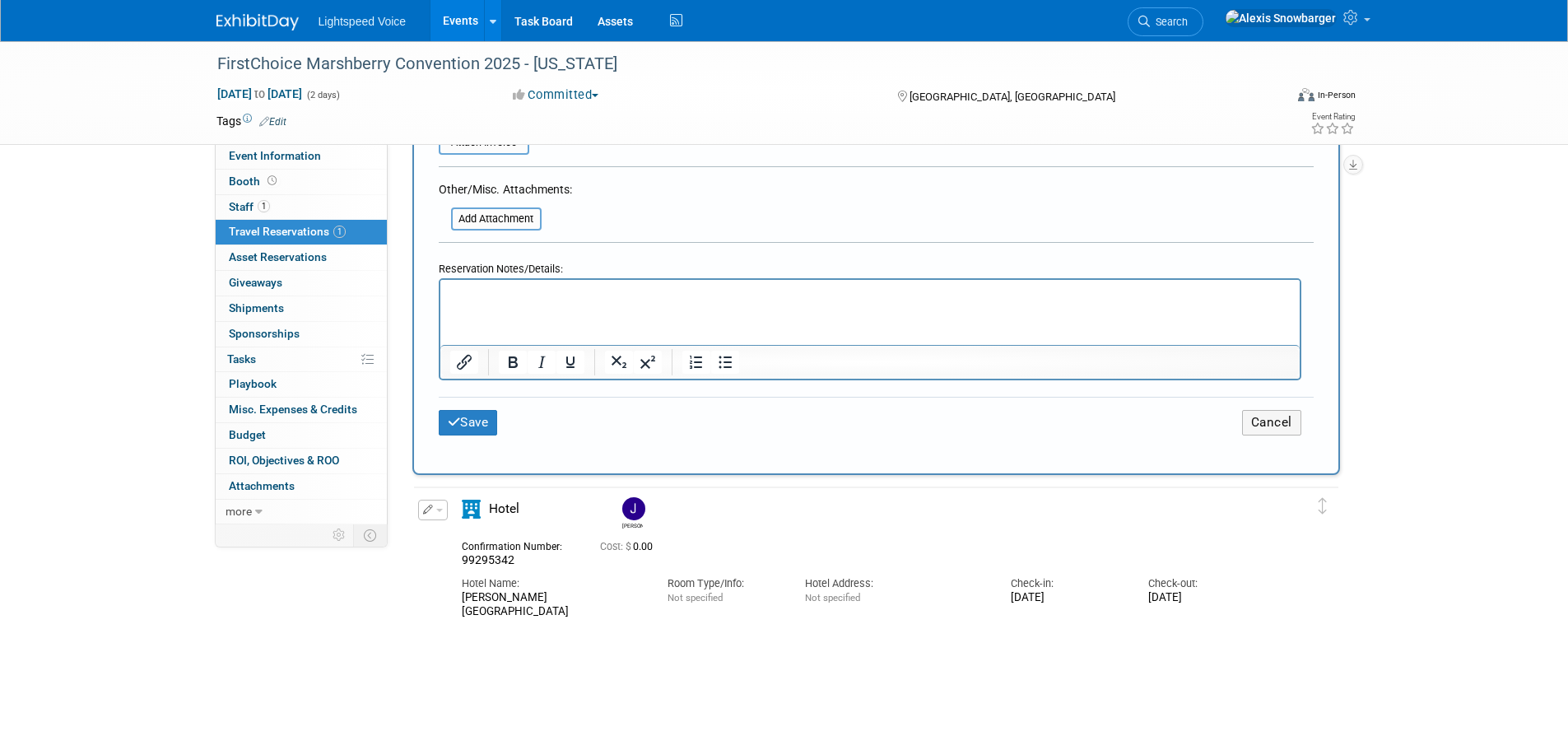
scroll to position [905, 0]
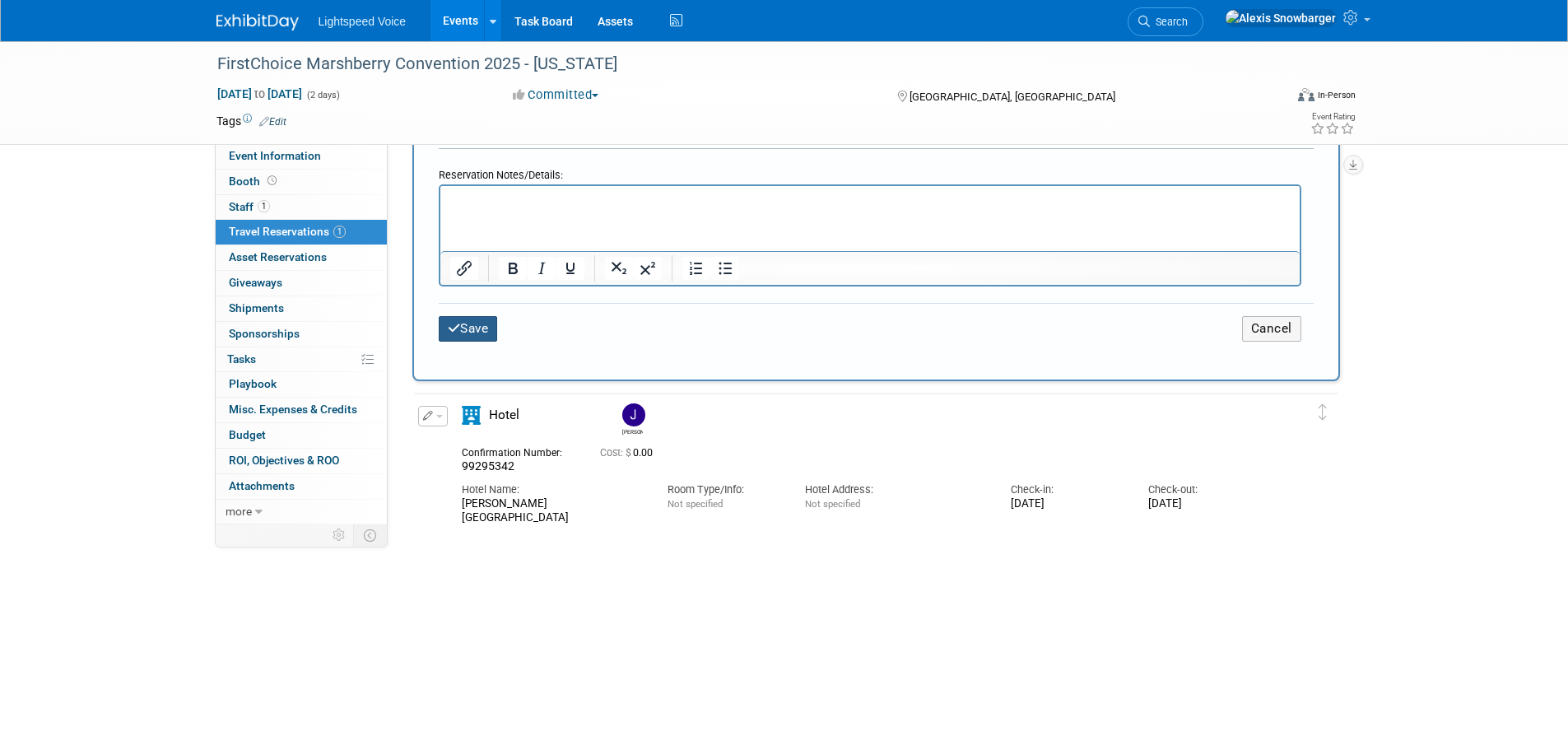
click at [492, 318] on button "Save" at bounding box center [468, 328] width 59 height 25
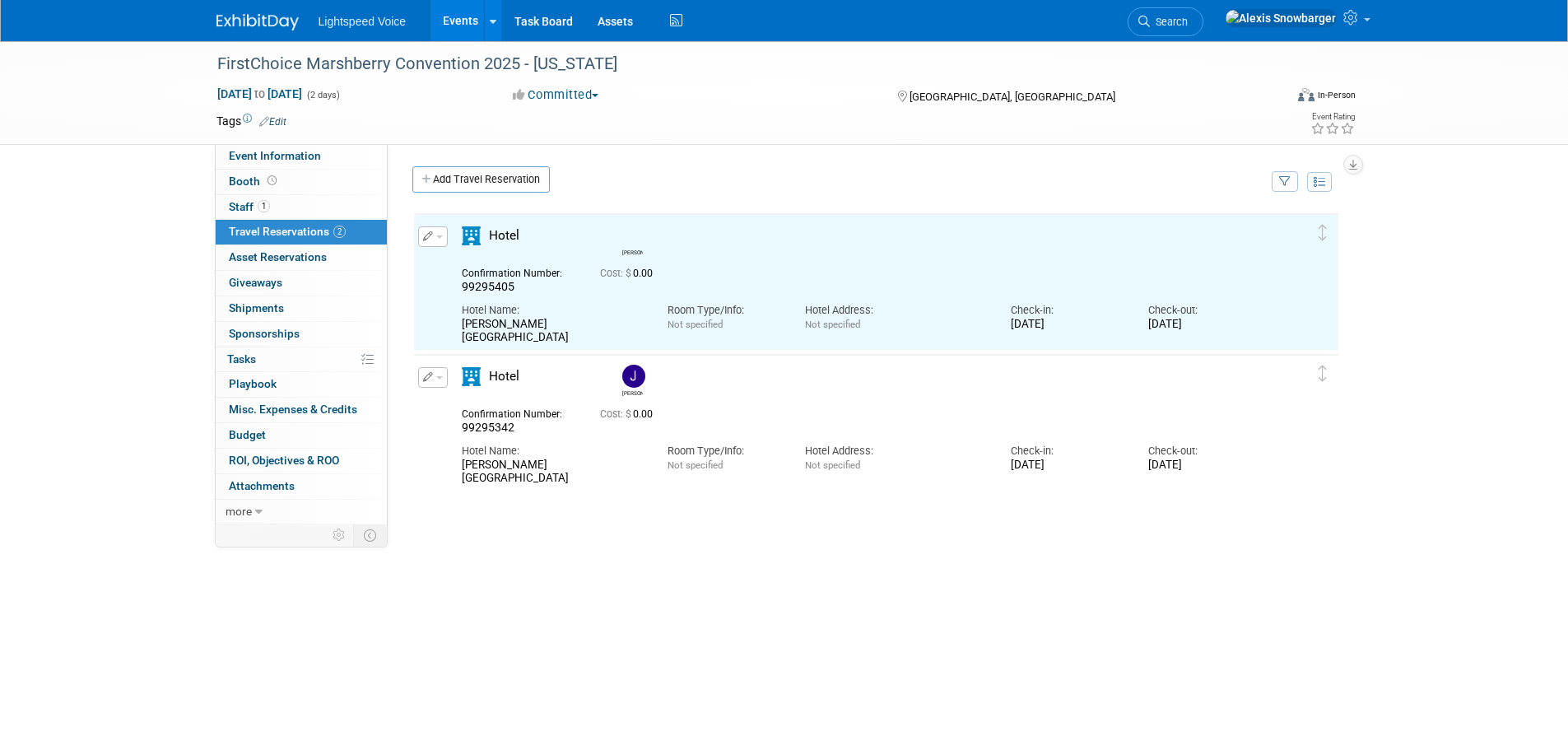
scroll to position [0, 0]
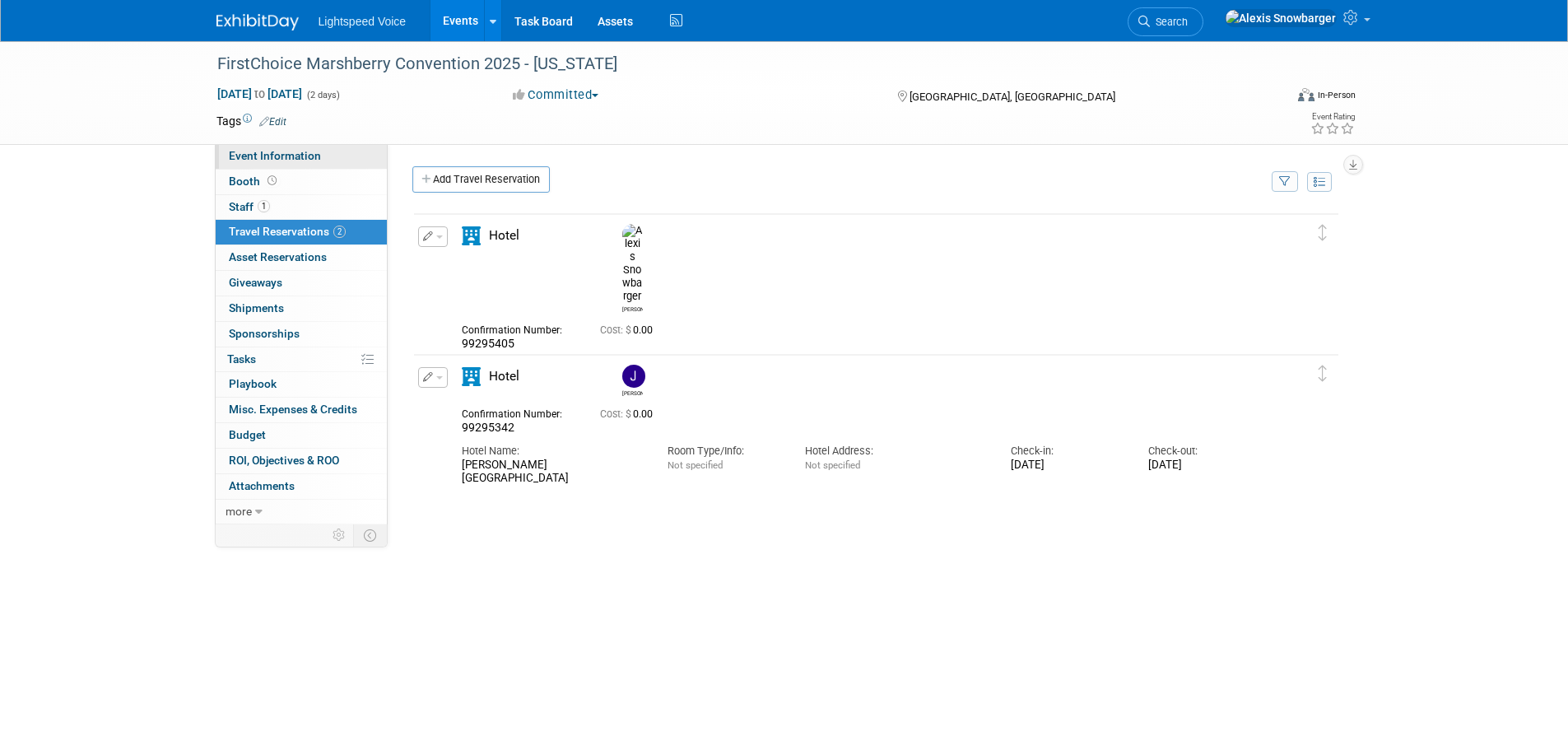
click at [274, 156] on span "Event Information" at bounding box center [274, 155] width 92 height 13
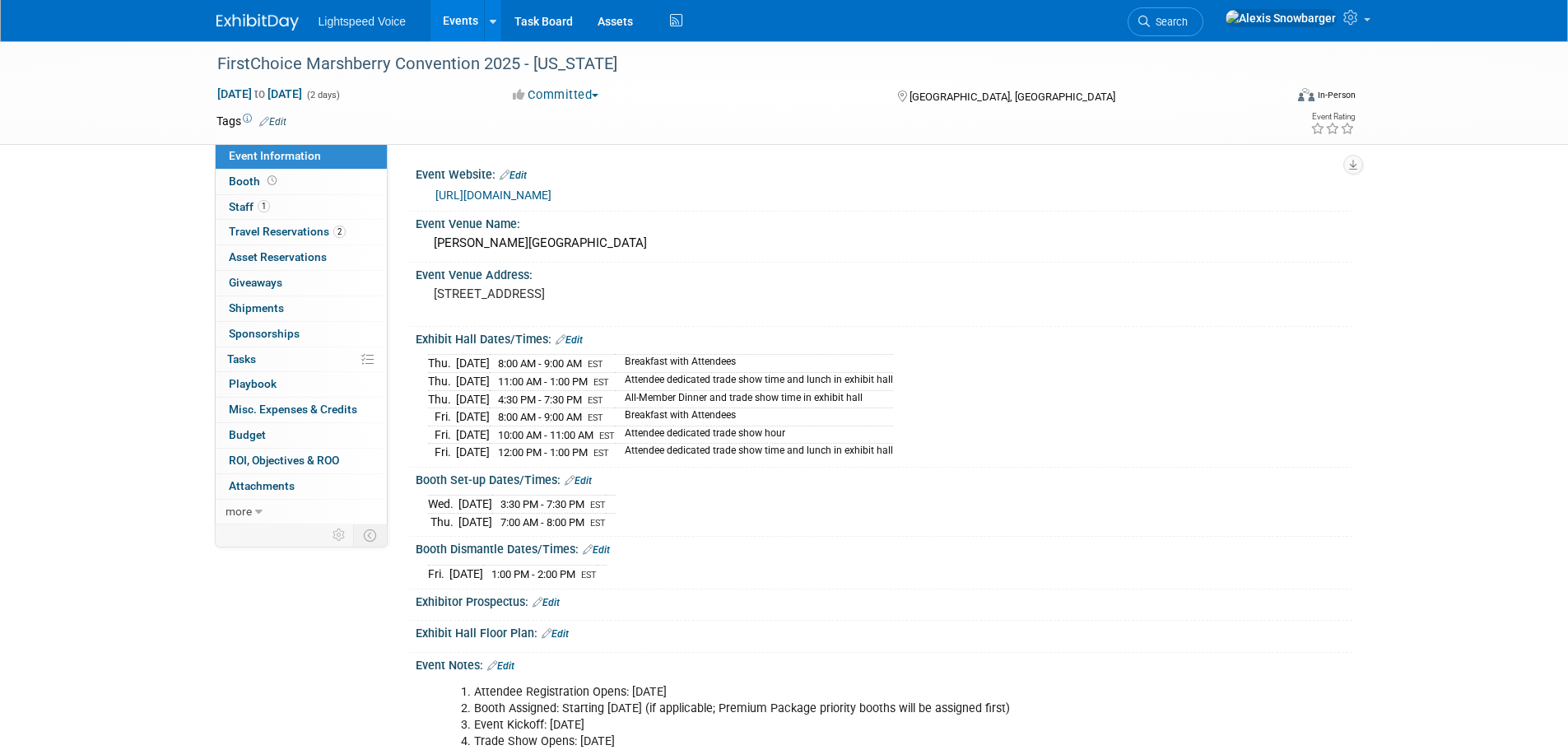
click at [490, 360] on td "[DATE]" at bounding box center [473, 363] width 34 height 18
click at [476, 380] on td "[DATE]" at bounding box center [473, 382] width 34 height 18
click at [474, 399] on td "[DATE]" at bounding box center [473, 398] width 34 height 18
click at [474, 413] on td "Oct 24, 2025" at bounding box center [473, 416] width 34 height 18
click at [472, 432] on td "Oct 24, 2025" at bounding box center [473, 434] width 34 height 18
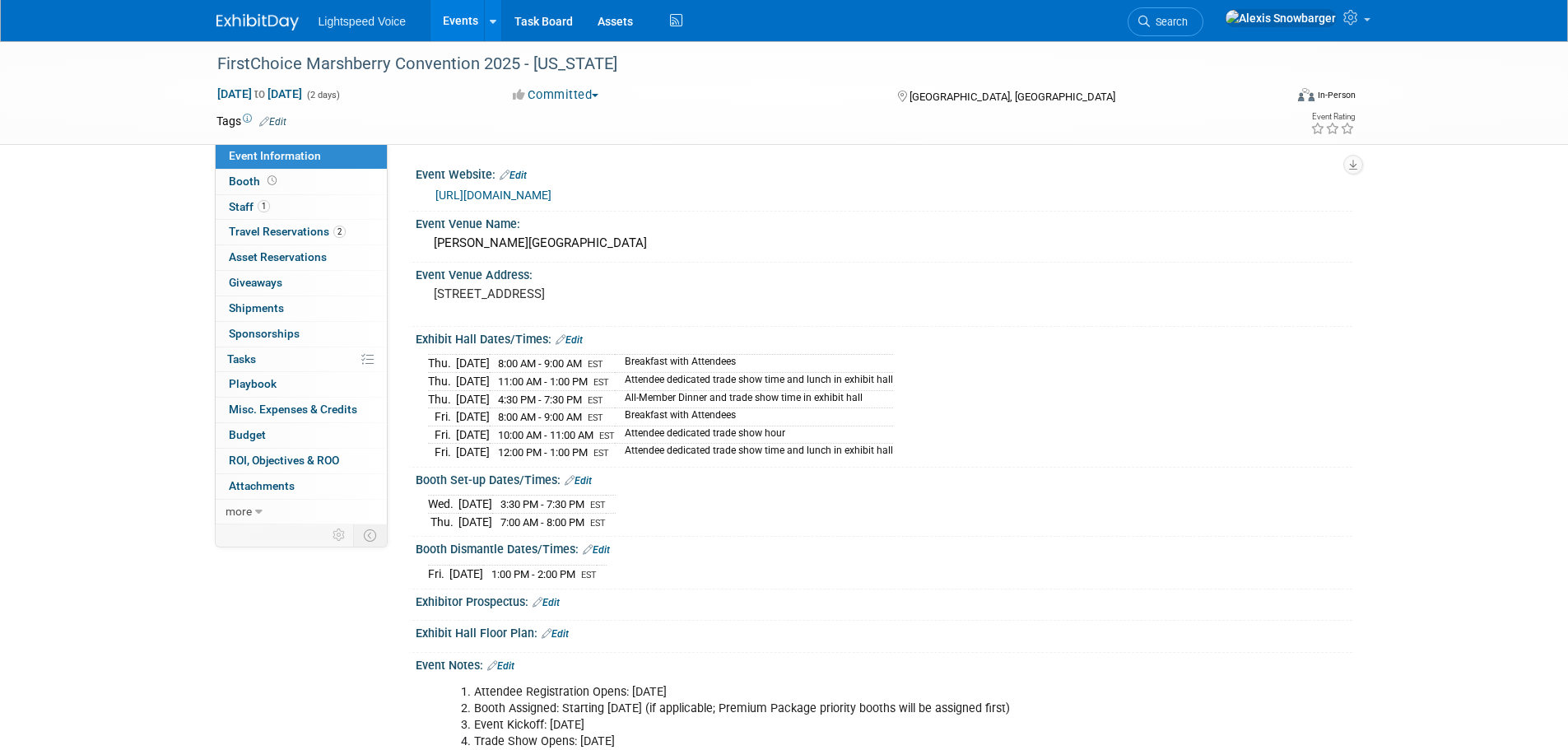
click at [470, 449] on td "Oct 24, 2025" at bounding box center [473, 452] width 34 height 17
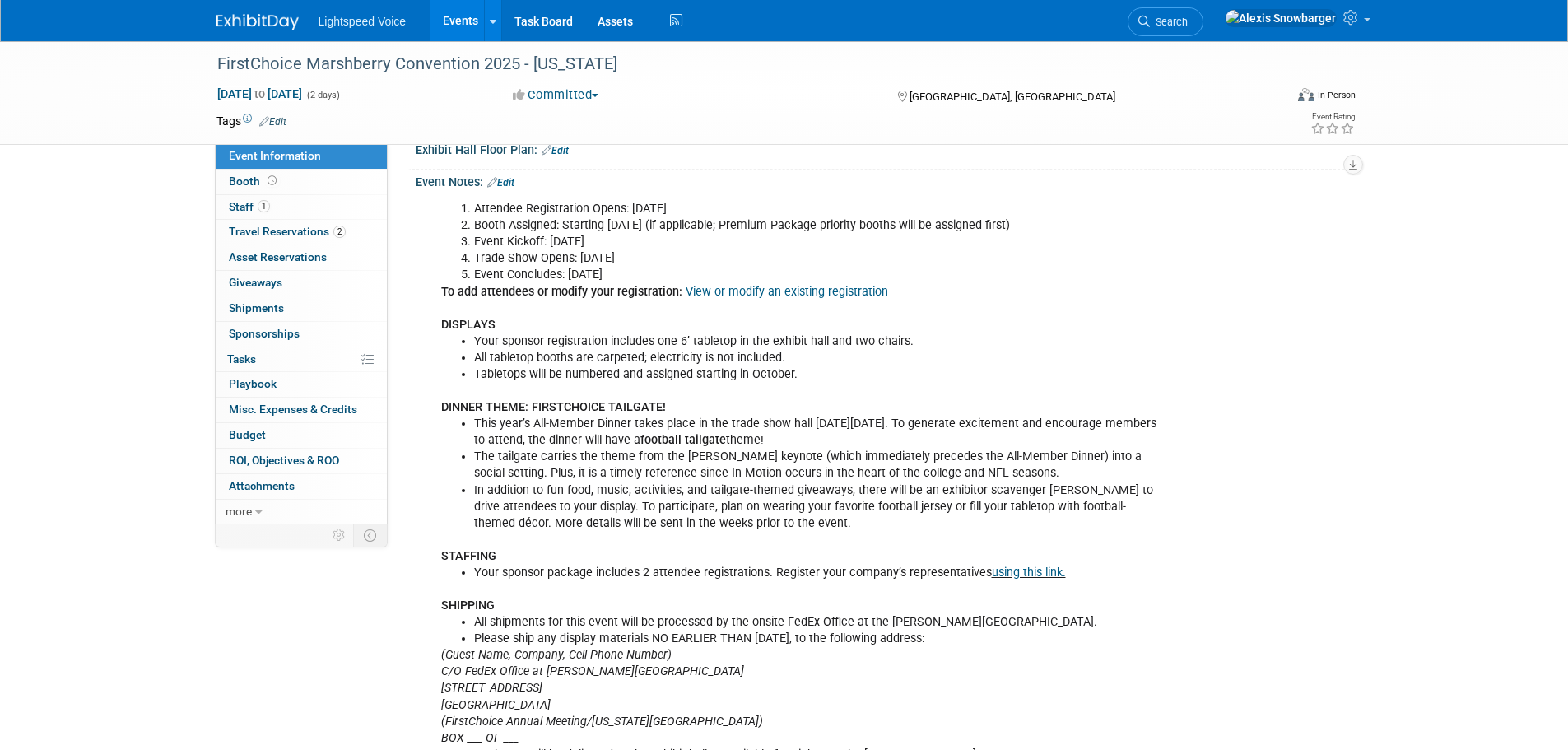
scroll to position [471, 0]
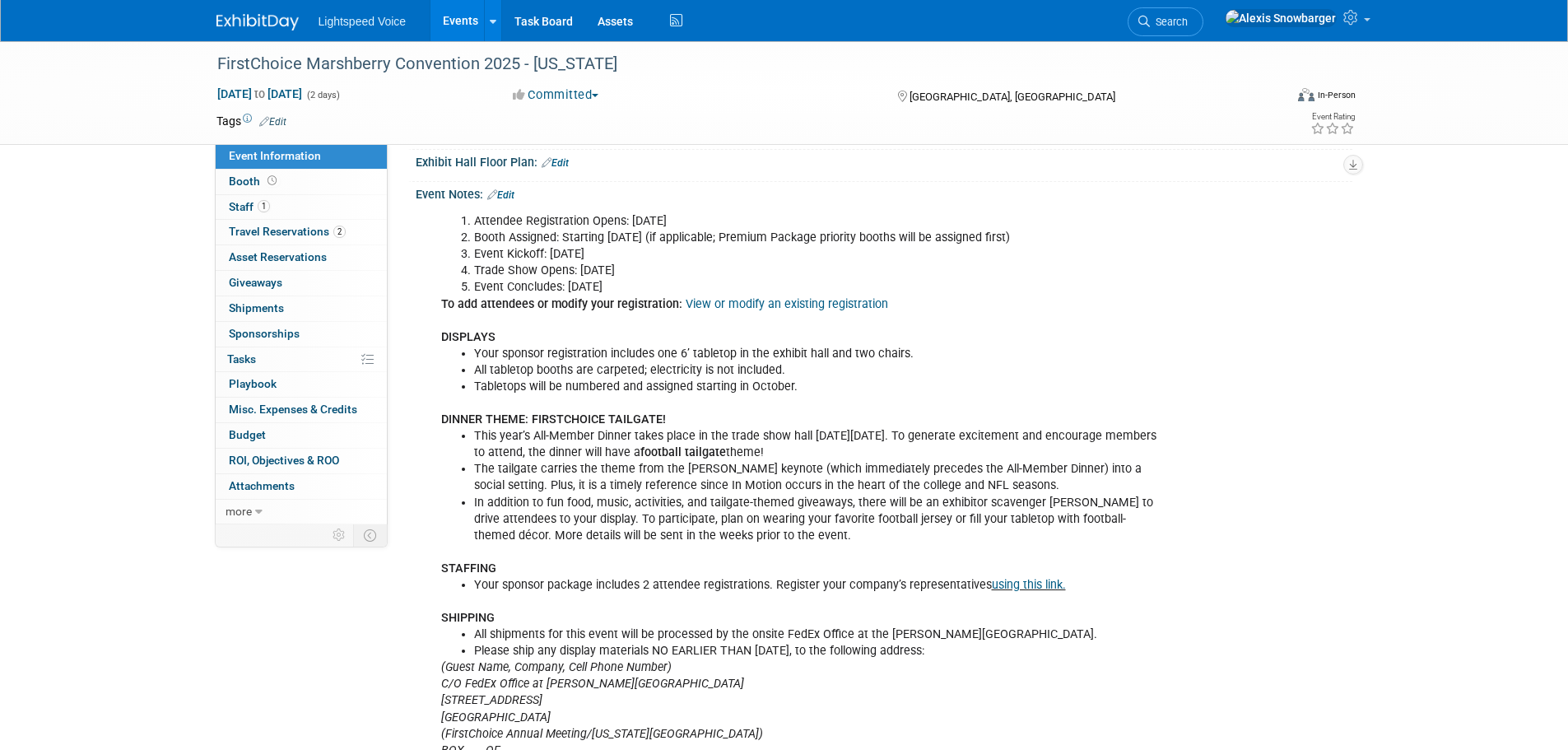
click at [510, 189] on link "Edit" at bounding box center [500, 195] width 27 height 11
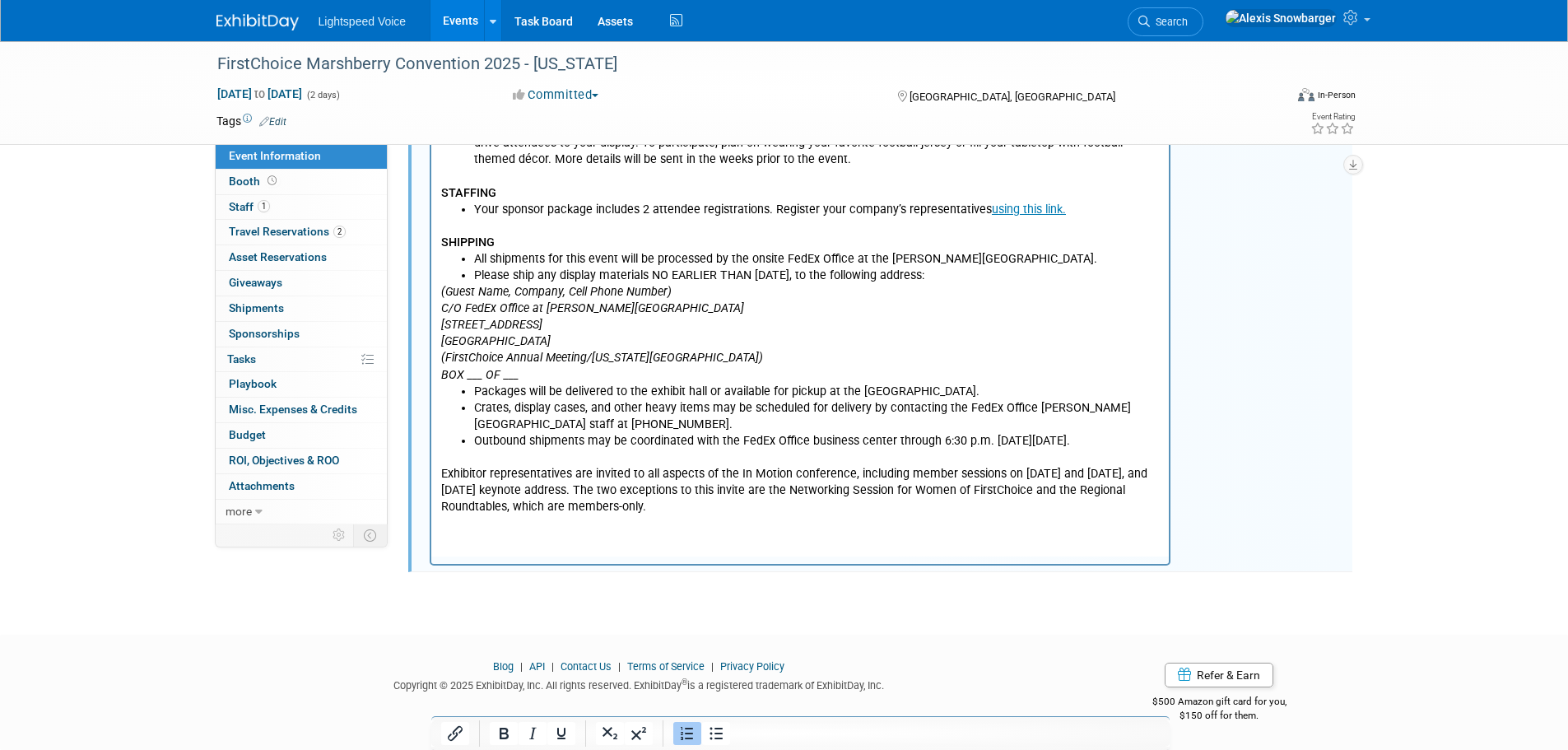
scroll to position [868, 0]
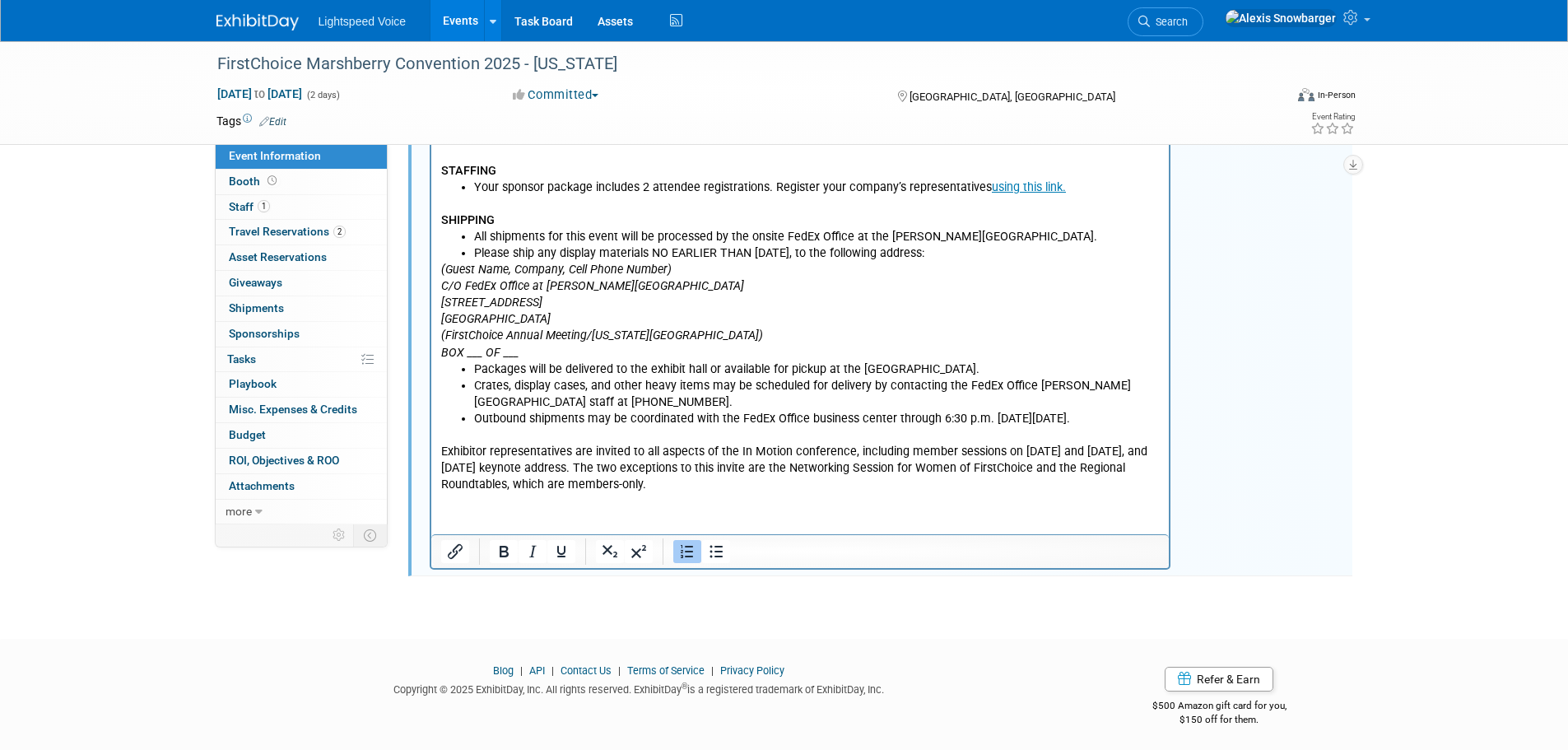
click at [535, 493] on html "Attendee Registration Opens: July 16 Booth Assigned: Starting October 1 (if app…" at bounding box center [799, 152] width 738 height 684
click at [665, 486] on p "Exhibitor representatives are invited to all aspects of the In Motion conferenc…" at bounding box center [799, 461] width 719 height 66
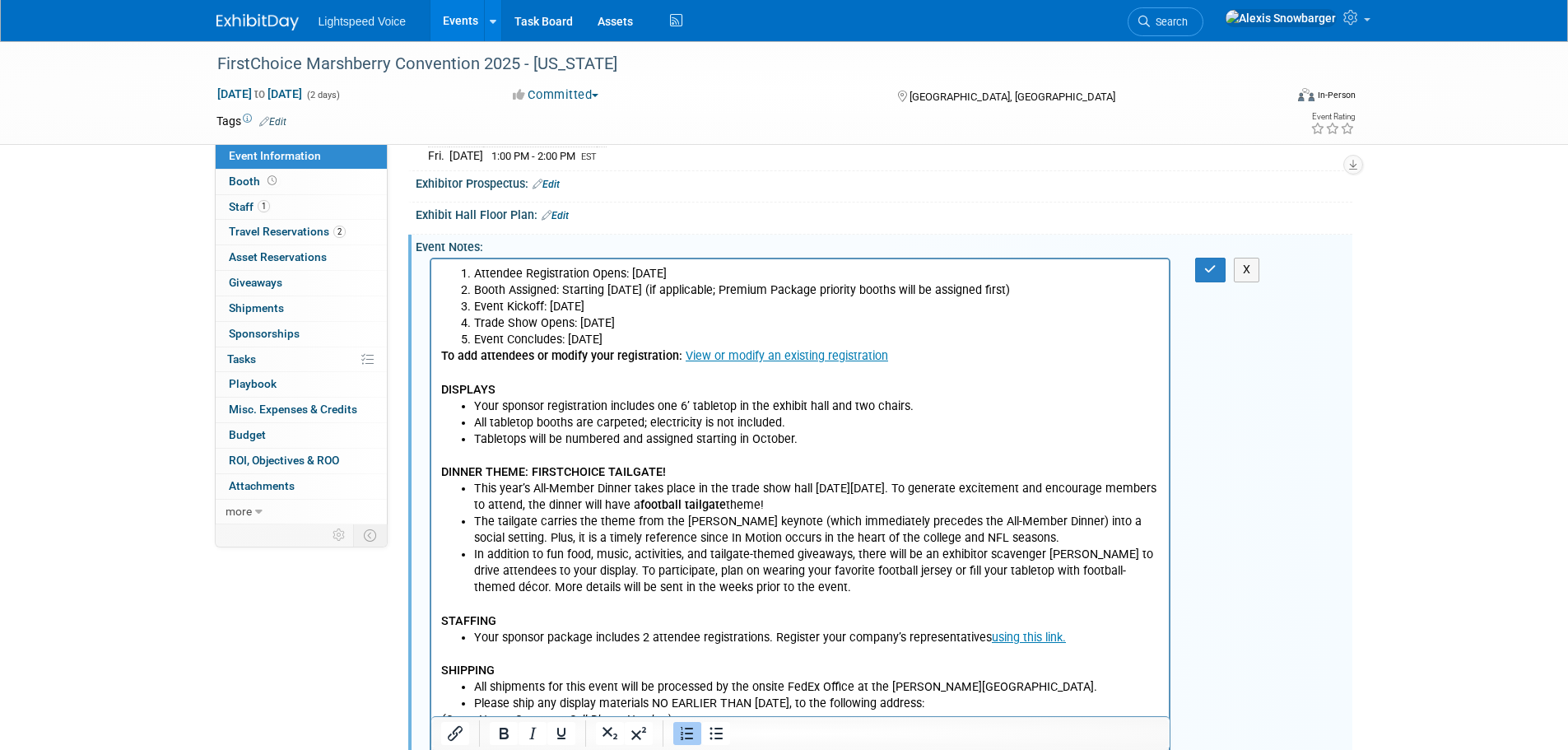
scroll to position [374, 0]
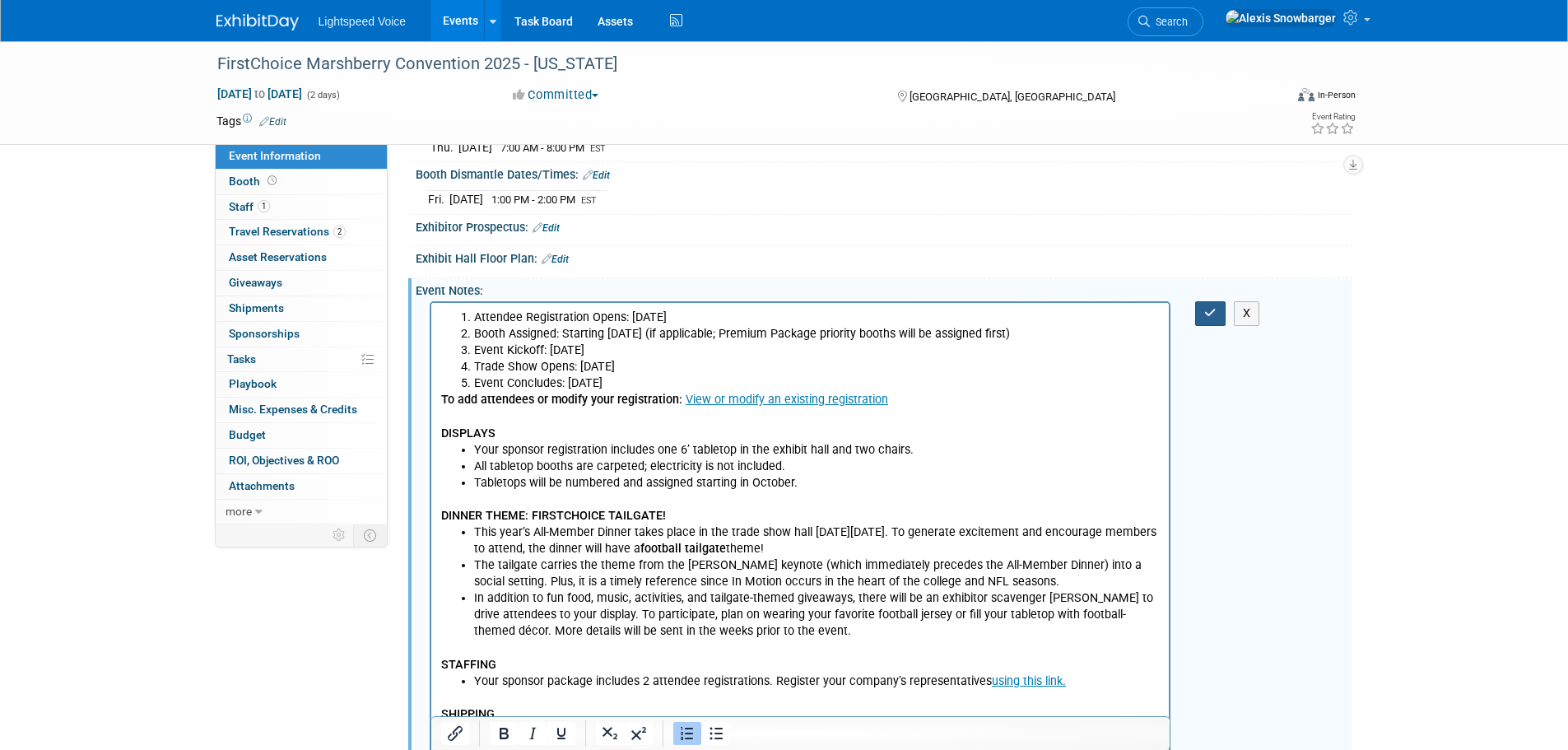
click at [1201, 313] on button "button" at bounding box center [1210, 312] width 30 height 23
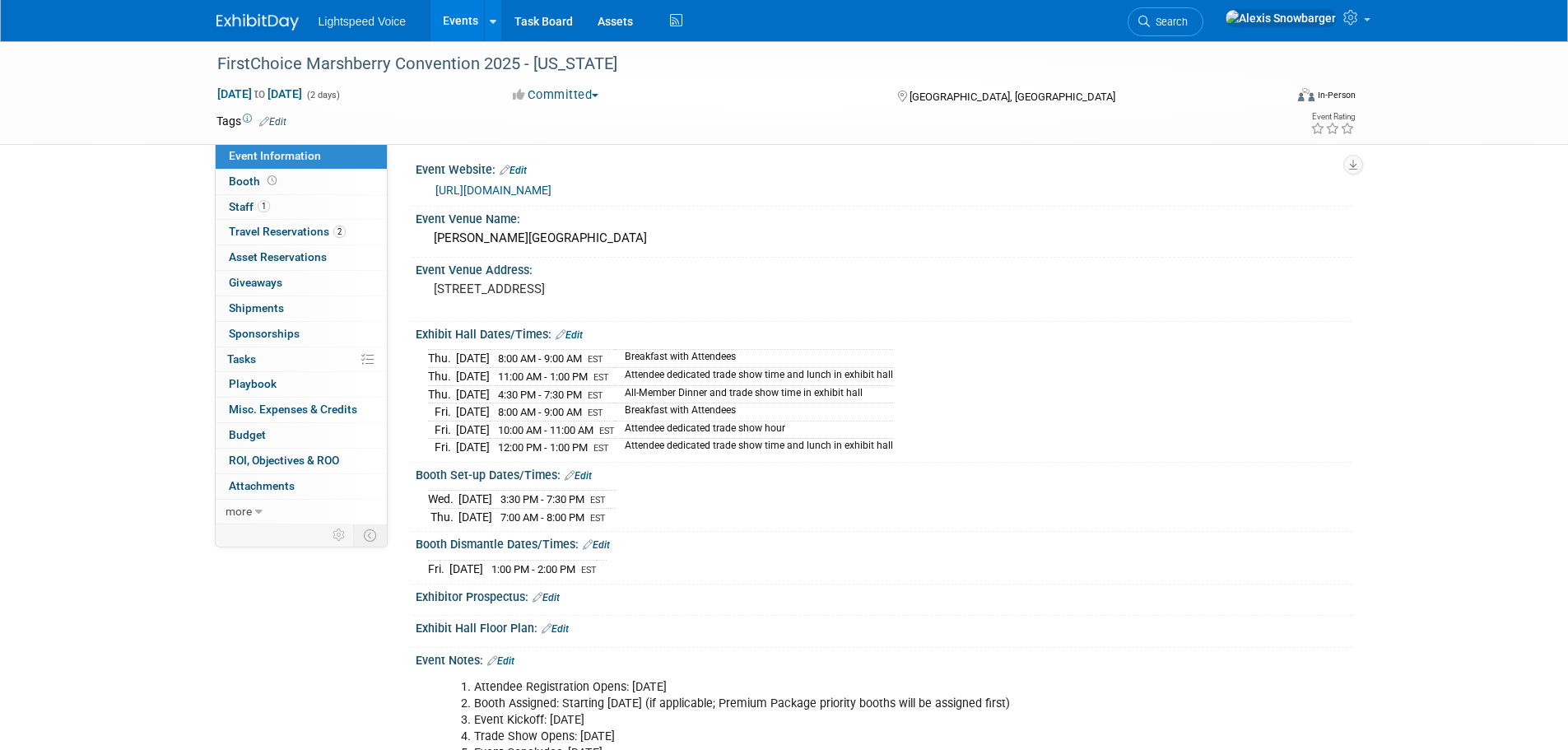
scroll to position [0, 0]
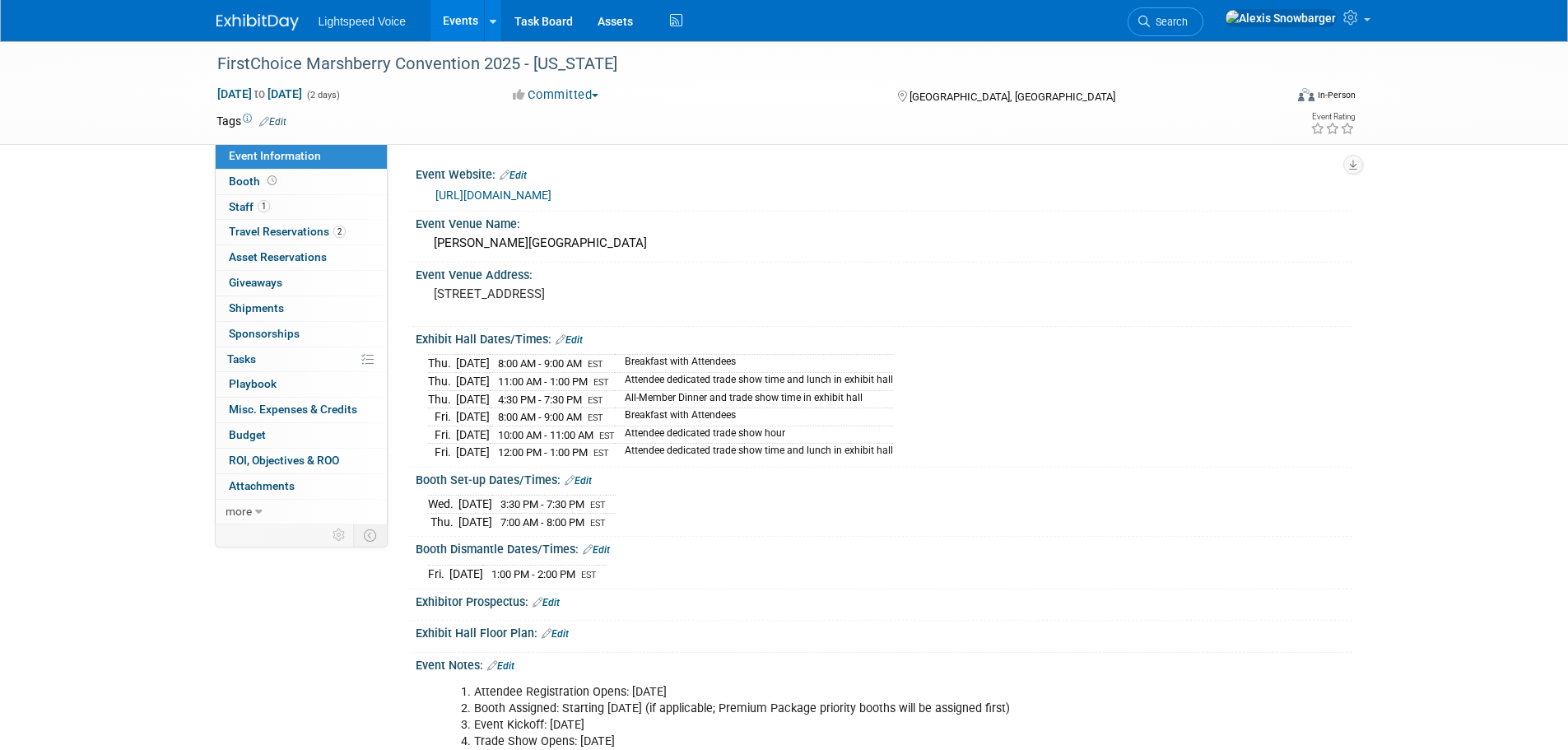
drag, startPoint x: 438, startPoint y: 356, endPoint x: 494, endPoint y: 356, distance: 56.0
click at [494, 356] on tr "Thu. Oct 23, 2025 8:00 AM - 9:00 AM EST Breakfast with Attendees" at bounding box center [660, 363] width 465 height 18
click at [300, 226] on span "Travel Reservations 2" at bounding box center [287, 231] width 117 height 13
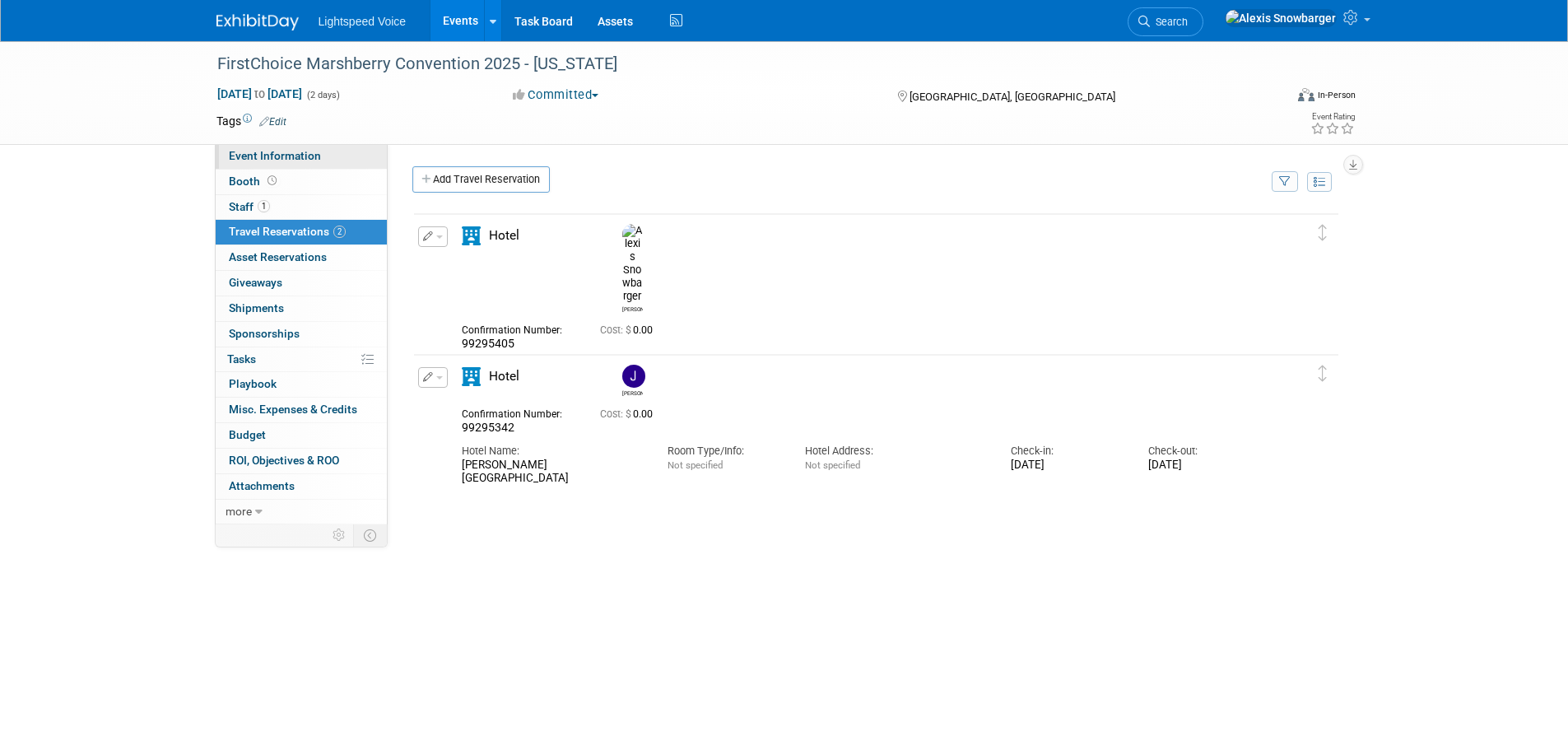
click at [289, 164] on link "Event Information" at bounding box center [301, 156] width 171 height 24
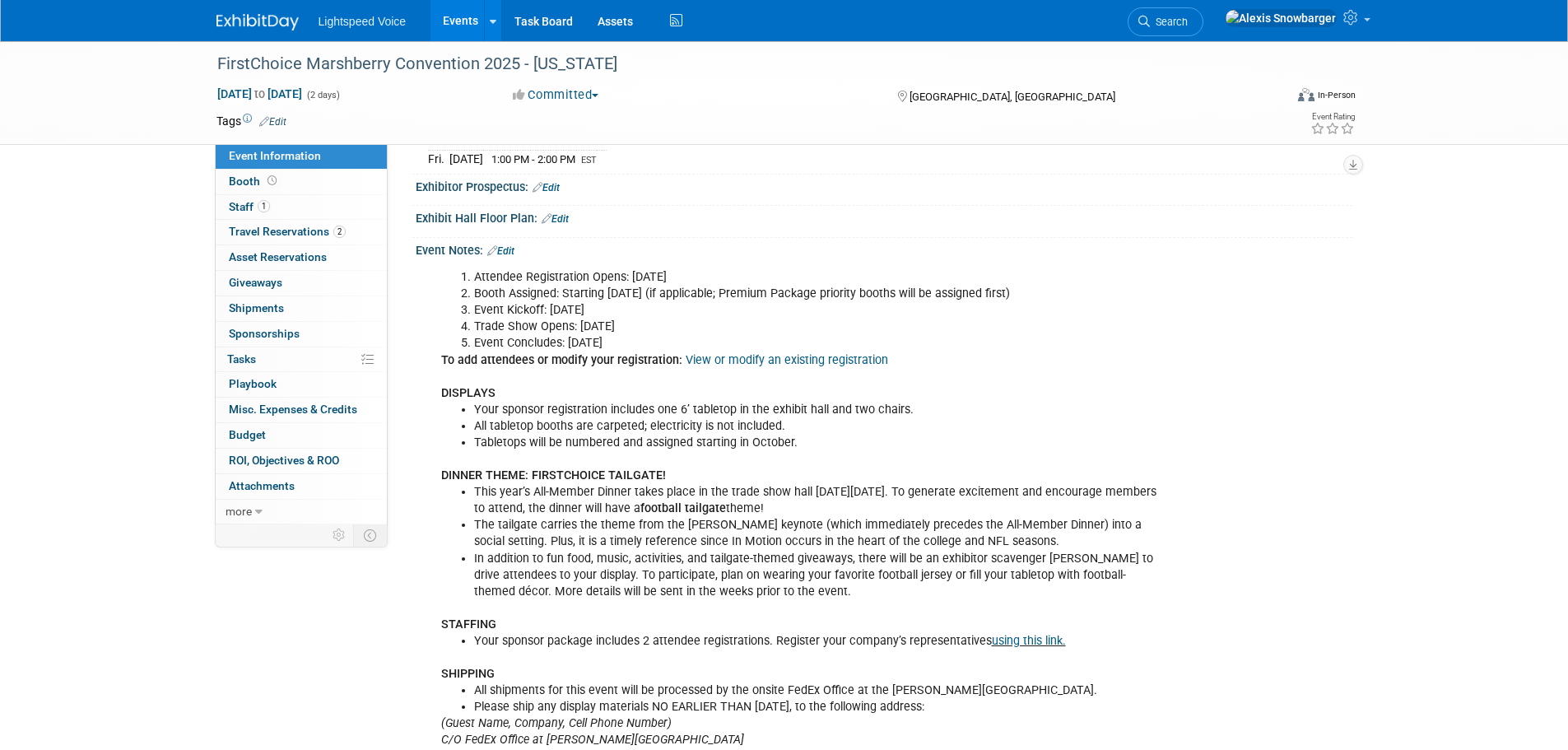
scroll to position [412, 0]
click at [506, 250] on link "Edit" at bounding box center [500, 254] width 27 height 11
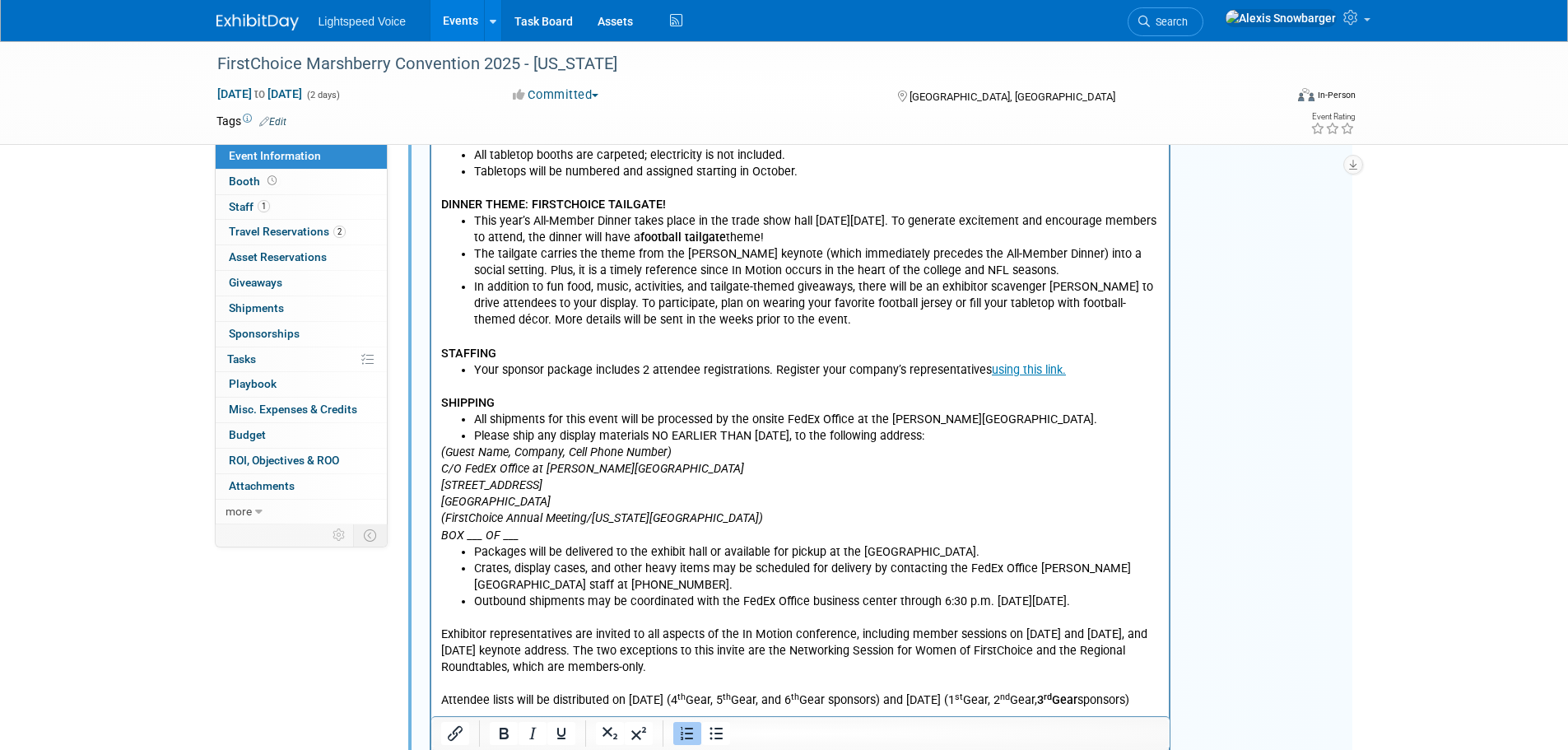
scroll to position [891, 0]
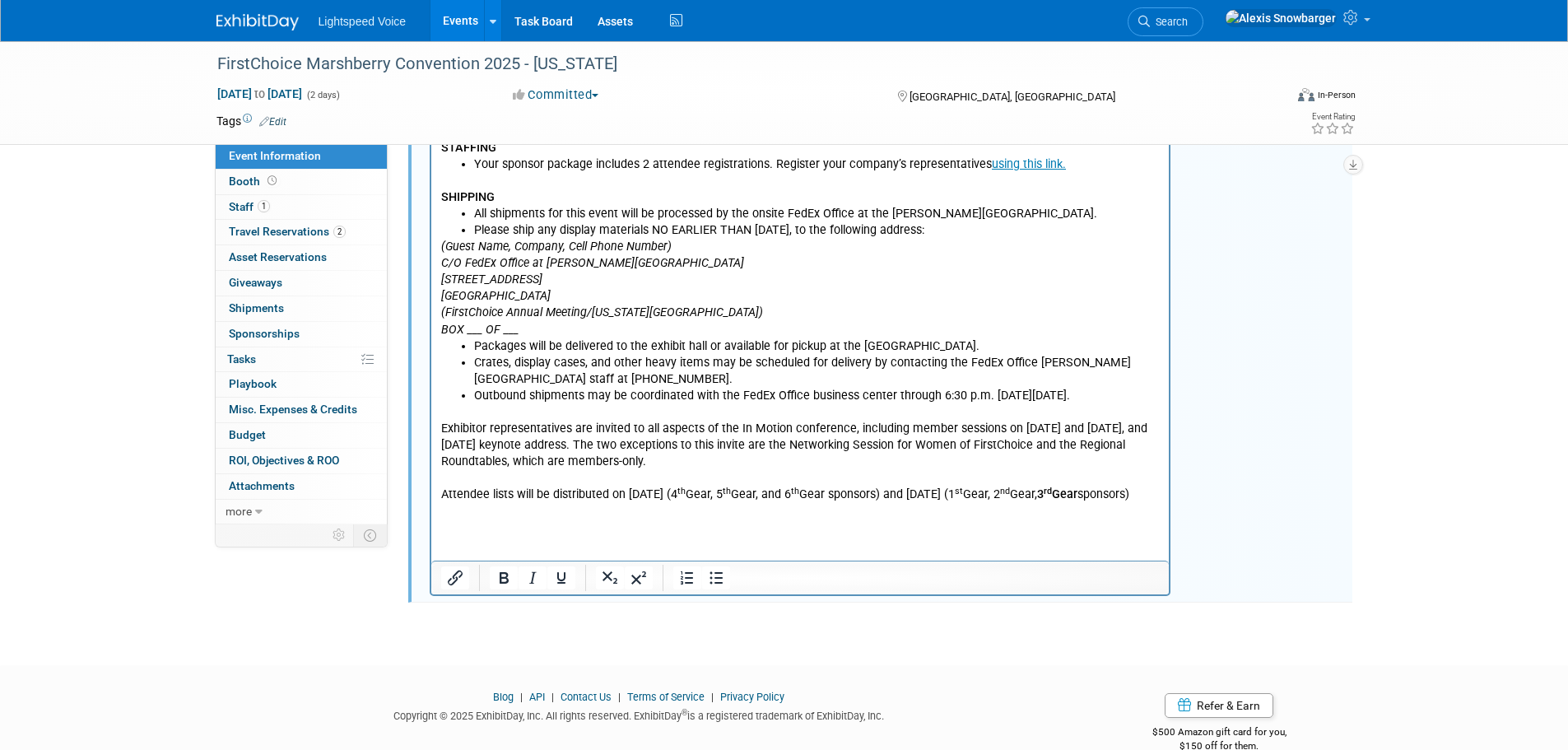
click at [684, 486] on sup "th" at bounding box center [681, 491] width 8 height 10
drag, startPoint x: 944, startPoint y: 494, endPoint x: 620, endPoint y: 494, distance: 324.0
click at [620, 494] on p "Exhibitor representatives are invited to all aspects of the In Motion conferenc…" at bounding box center [799, 454] width 719 height 99
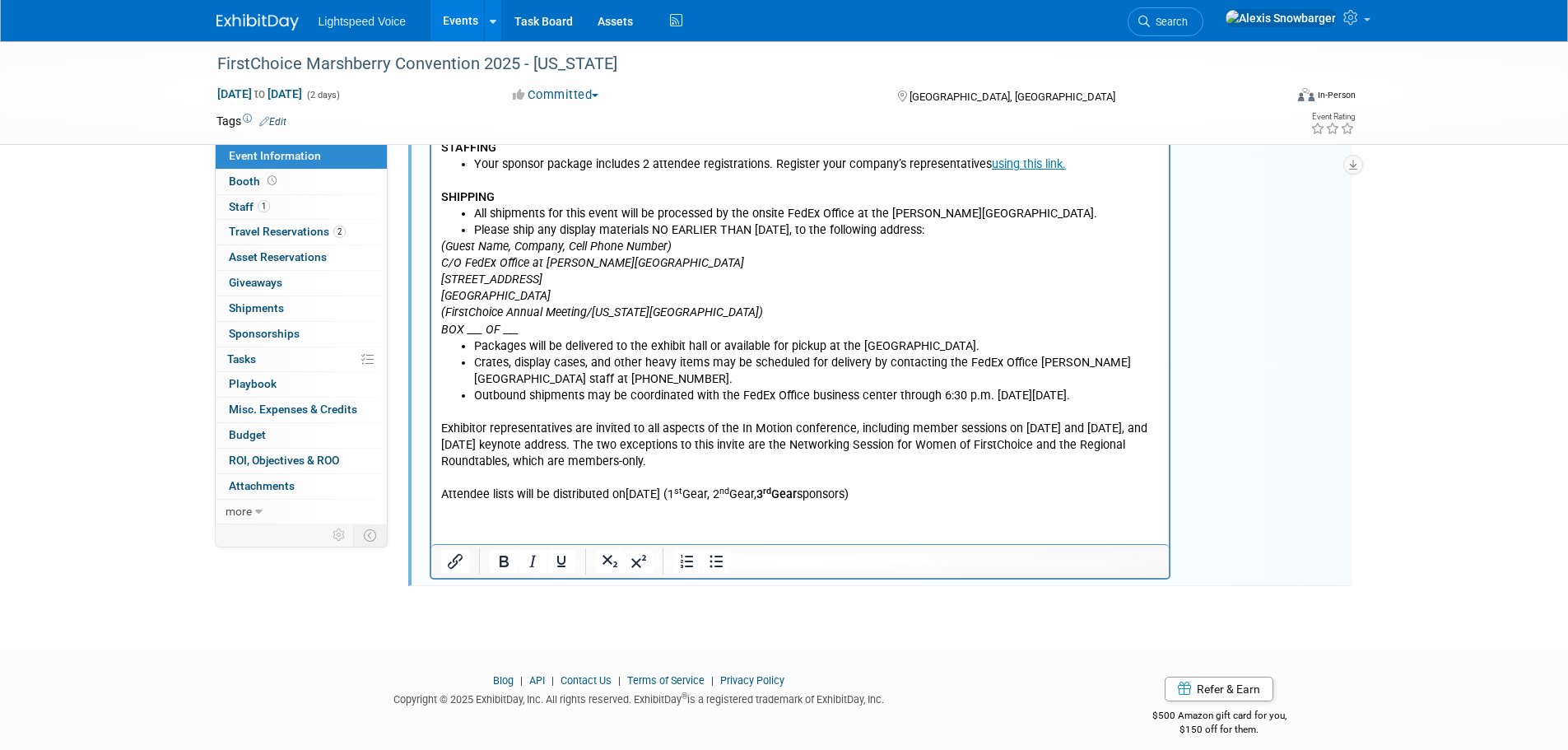
drag, startPoint x: 911, startPoint y: 497, endPoint x: 686, endPoint y: 497, distance: 225.0
click at [686, 497] on p "Exhibitor representatives are invited to all aspects of the In Motion conferenc…" at bounding box center [799, 454] width 719 height 99
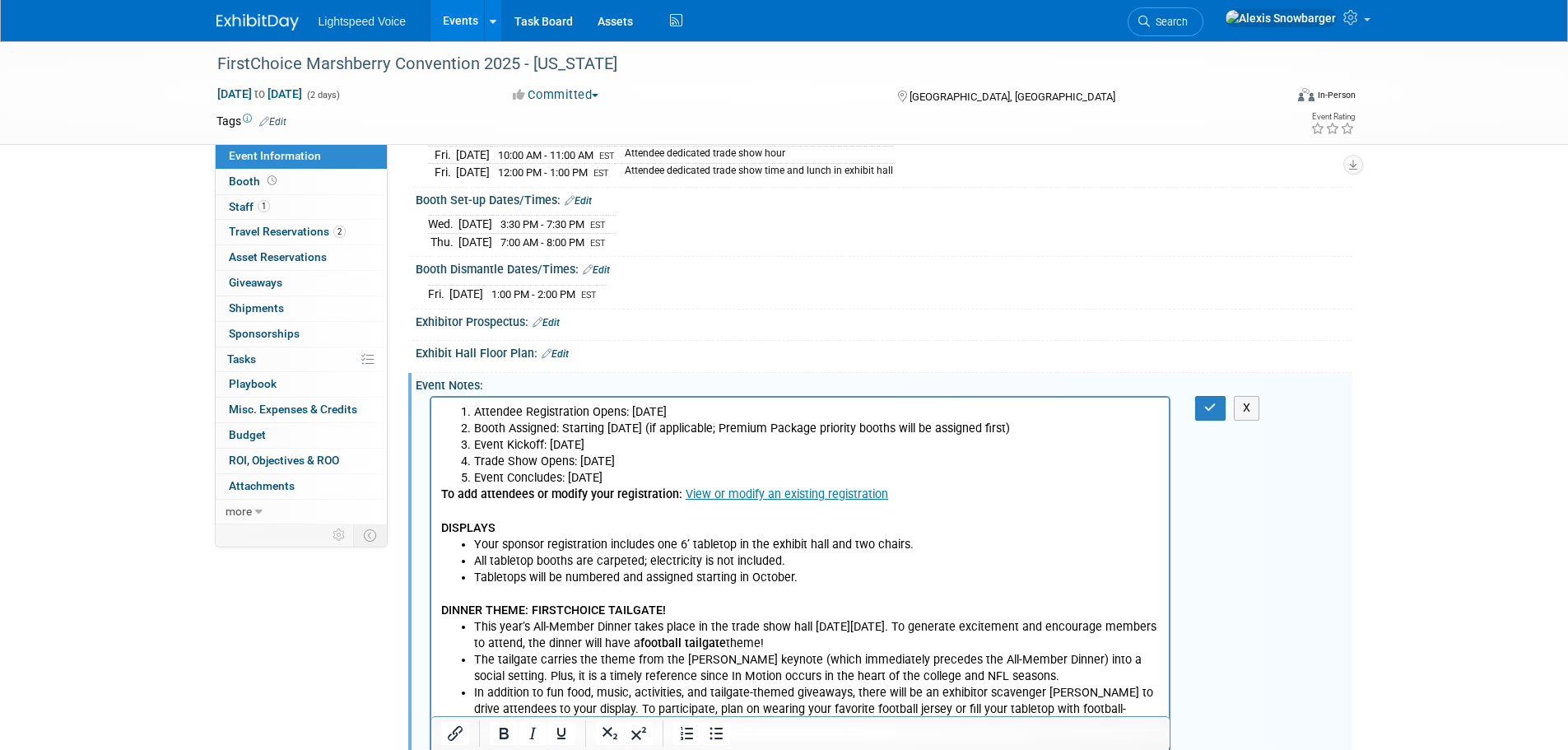
scroll to position [233, 0]
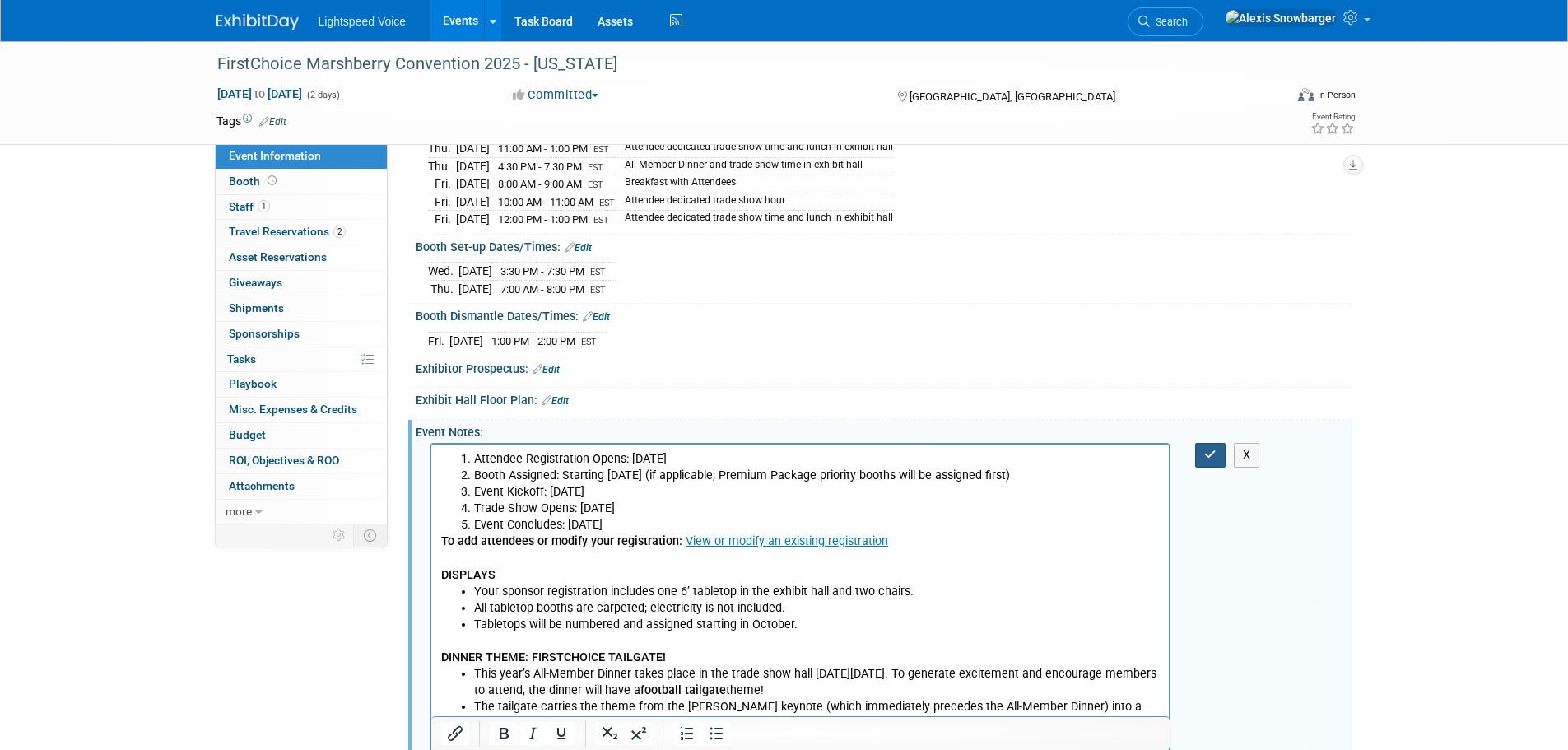
click at [1215, 455] on icon "button" at bounding box center [1210, 454] width 12 height 11
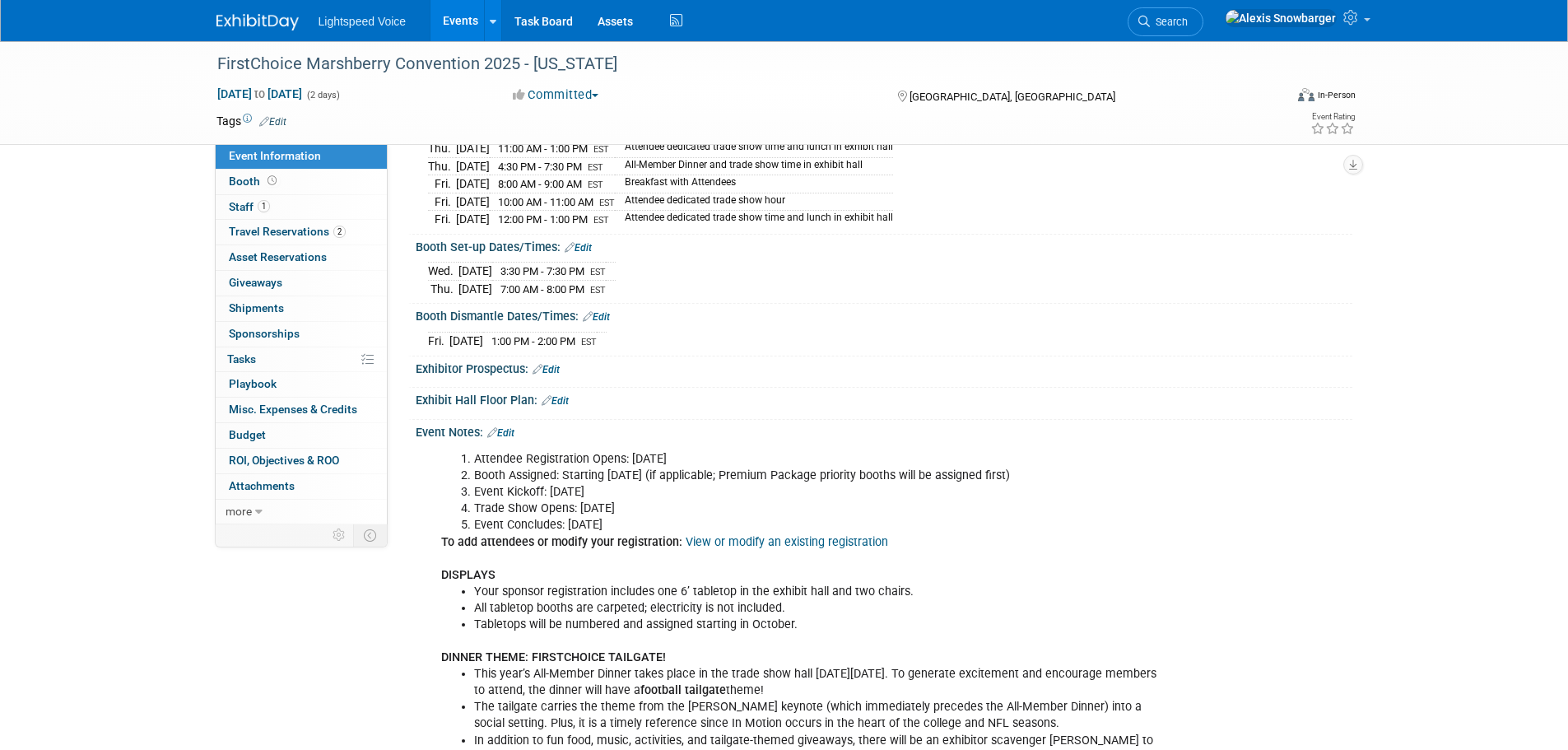
scroll to position [0, 0]
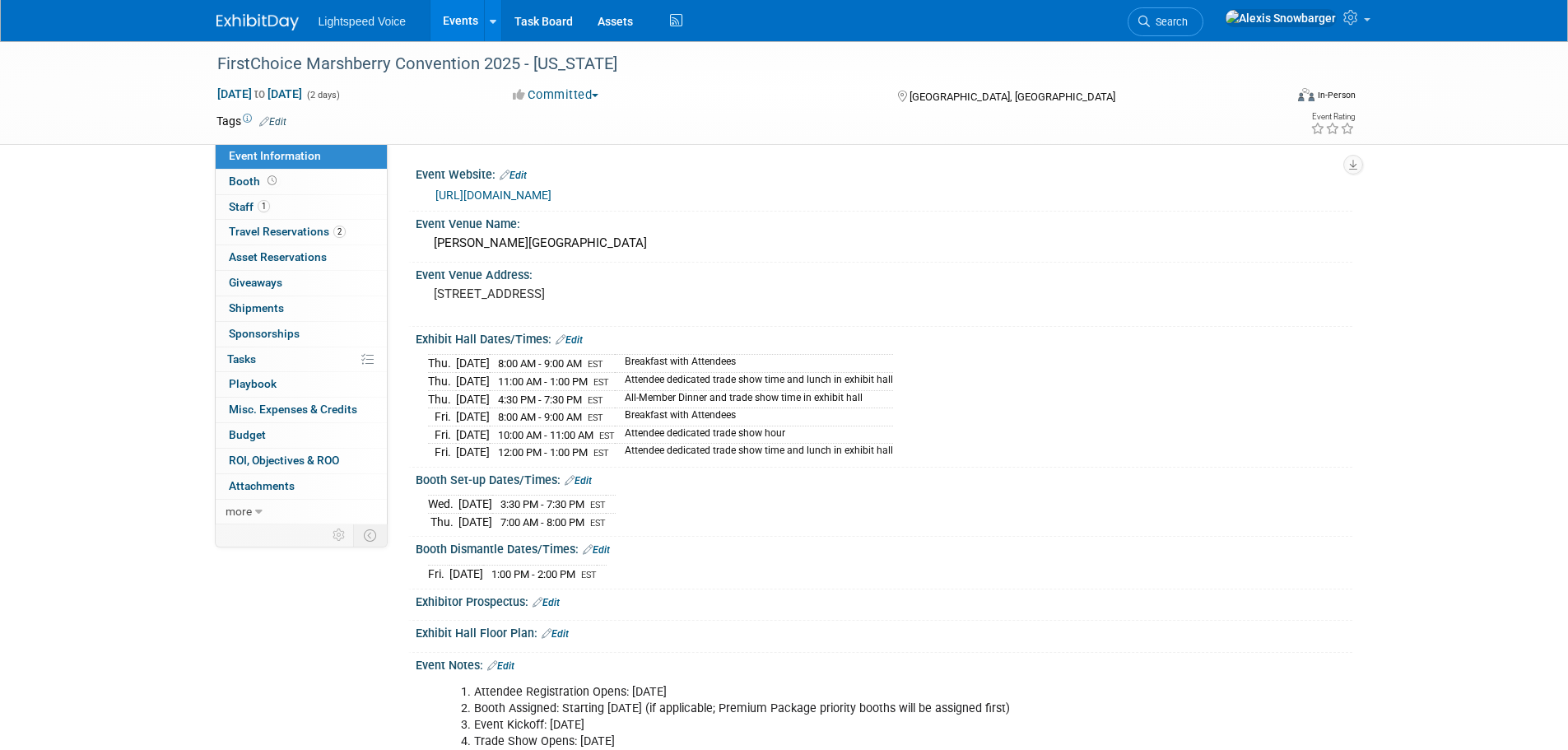
click at [526, 173] on link "Edit" at bounding box center [512, 175] width 27 height 11
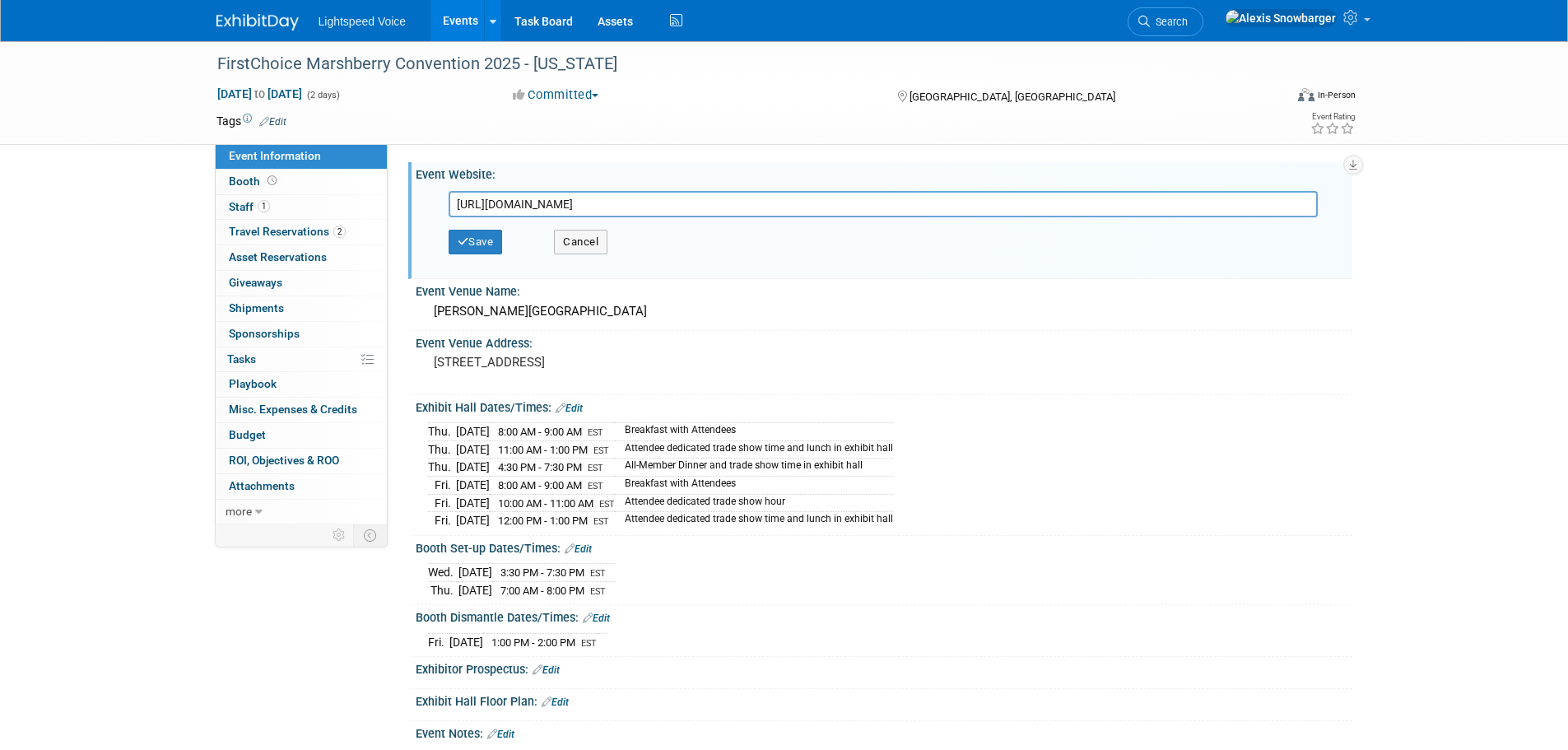
click at [530, 201] on input "https://events.marshberry.com/FirstChoiceInMotion25" at bounding box center [883, 204] width 869 height 26
type input "https://events.marshberry.com/firstchoiceinmotion25/Sponsorships"
click at [482, 244] on button "Save" at bounding box center [476, 242] width 55 height 24
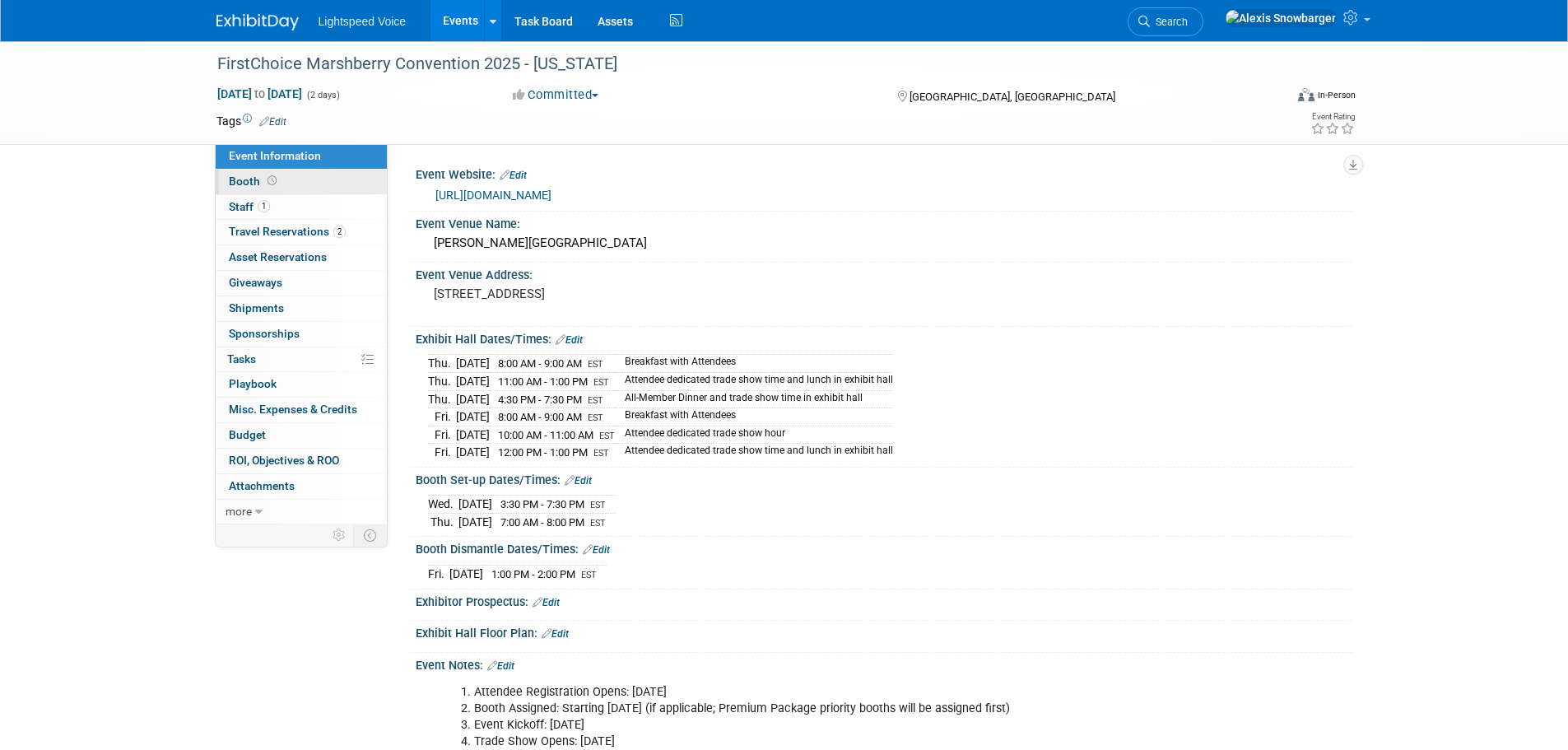
drag, startPoint x: 335, startPoint y: 175, endPoint x: 321, endPoint y: 189, distance: 19.8
click at [335, 175] on link "Booth" at bounding box center [301, 181] width 171 height 24
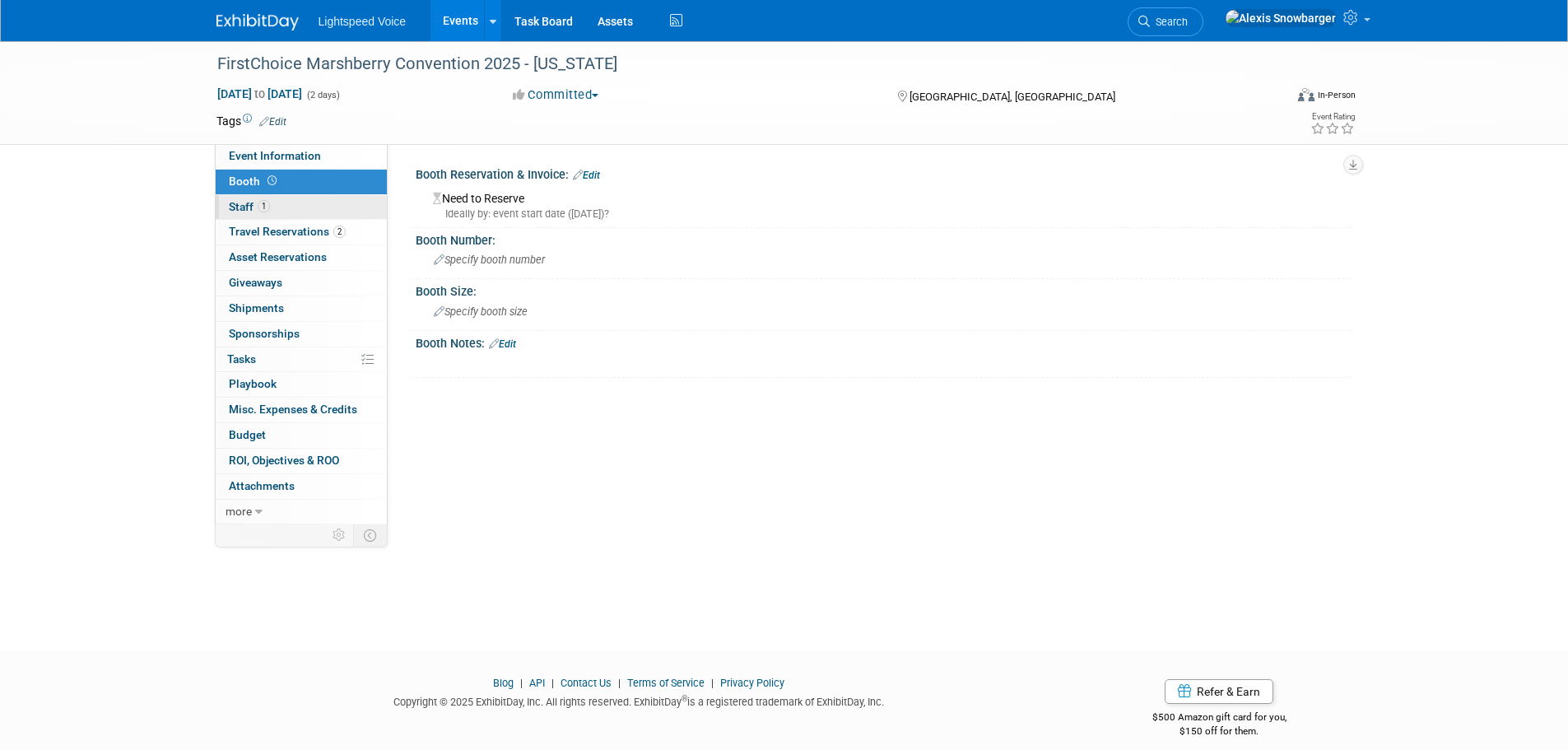
click at [306, 201] on link "1 Staff 1" at bounding box center [301, 207] width 171 height 24
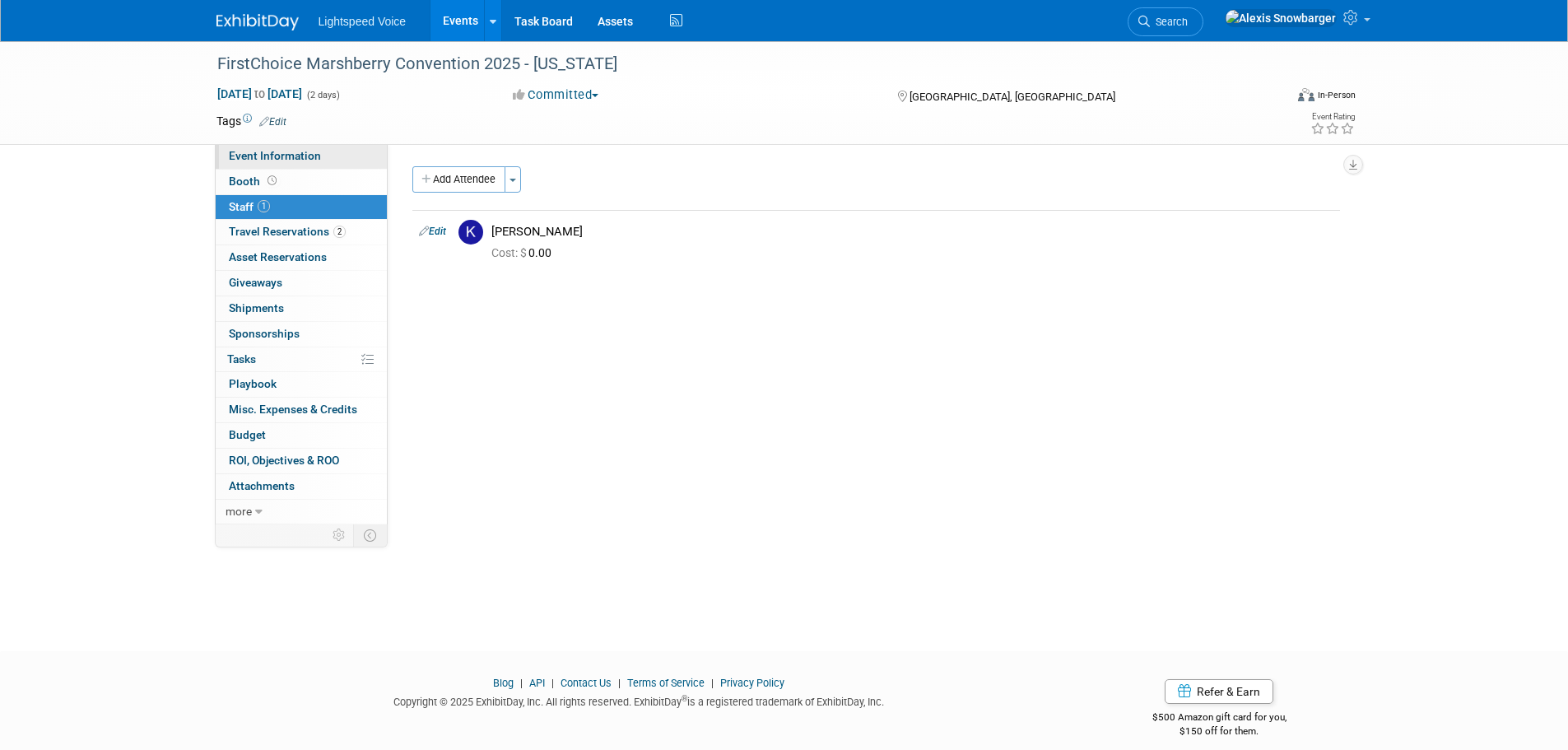
click at [328, 161] on link "Event Information" at bounding box center [301, 156] width 171 height 24
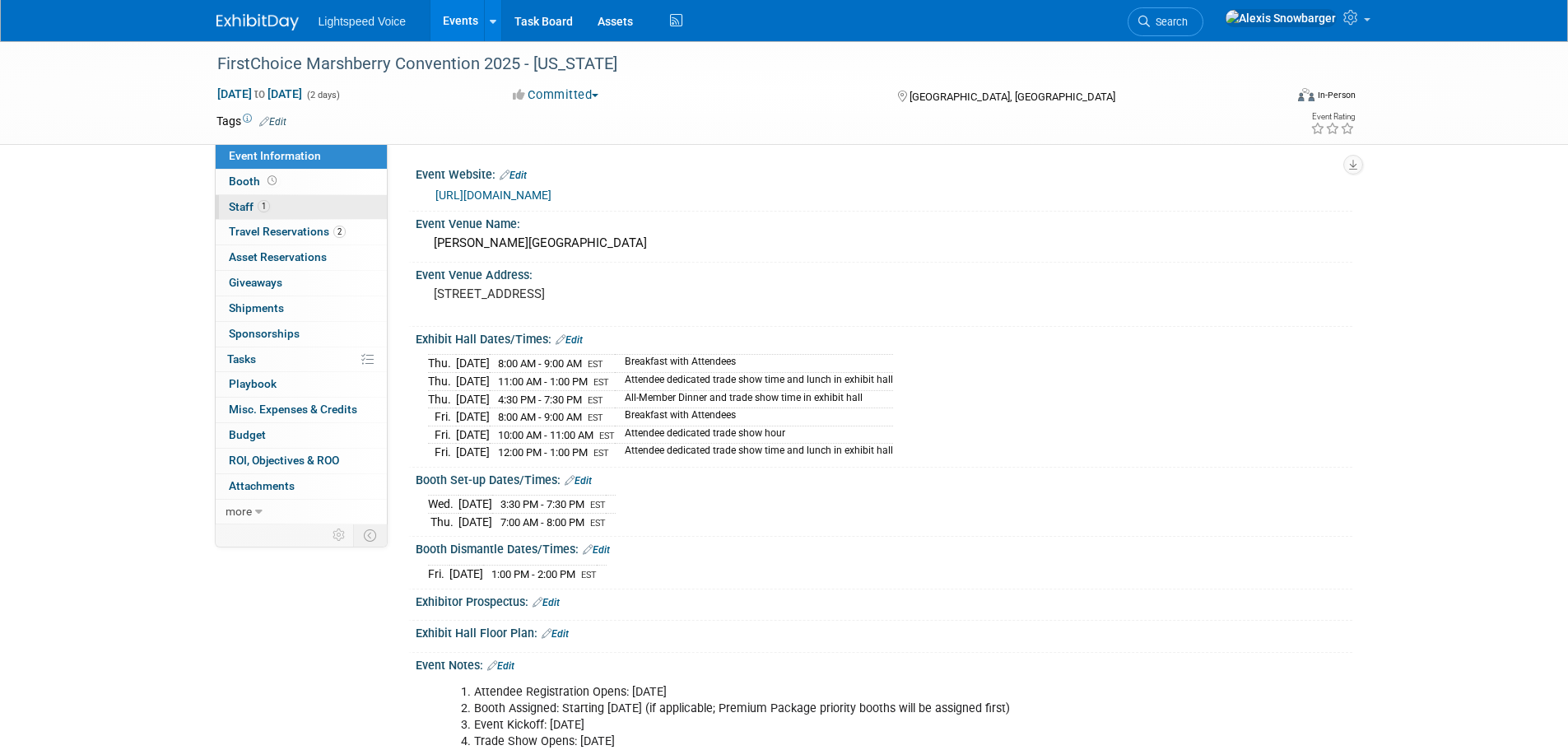
click at [278, 200] on link "1 Staff 1" at bounding box center [301, 207] width 171 height 24
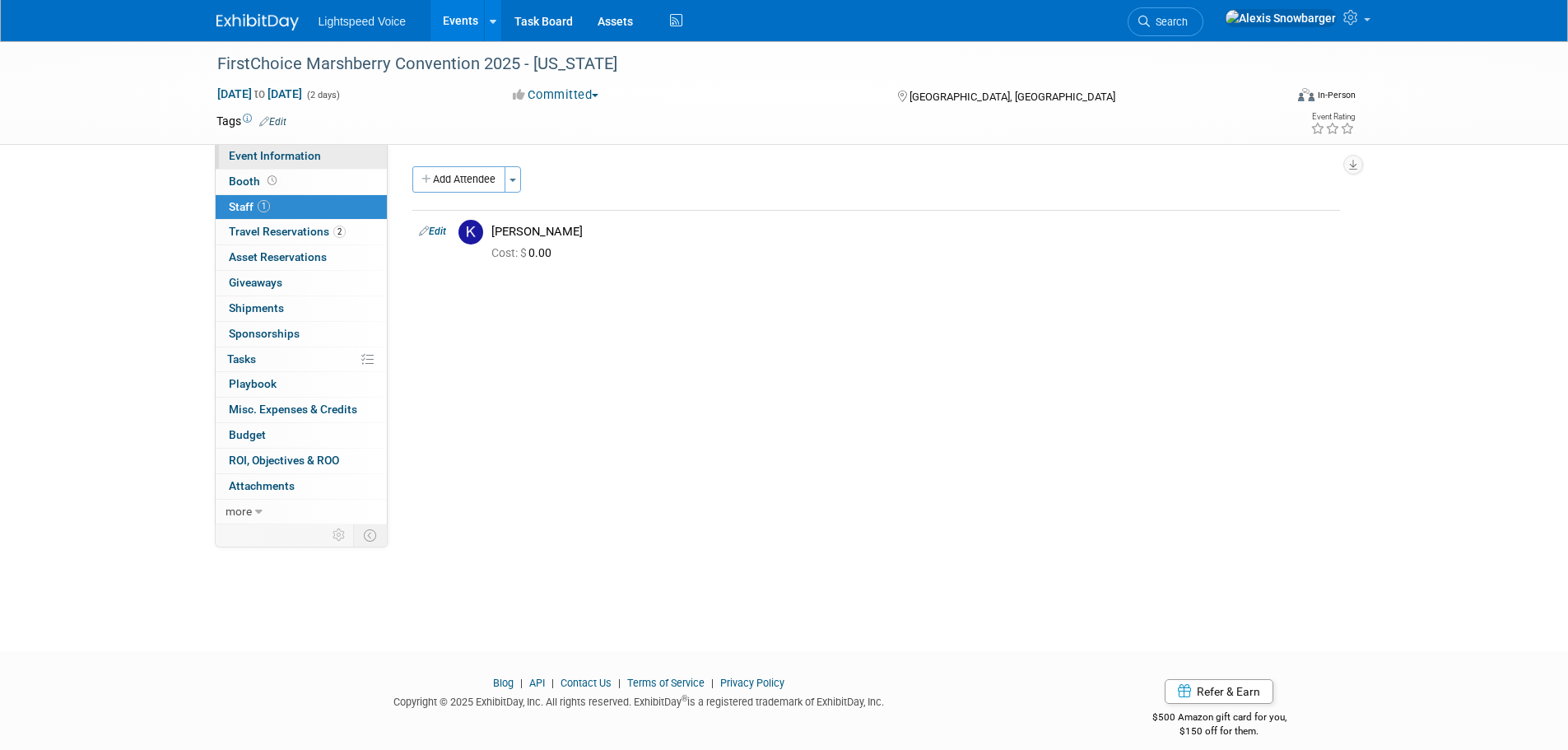
click at [303, 158] on span "Event Information" at bounding box center [274, 155] width 92 height 13
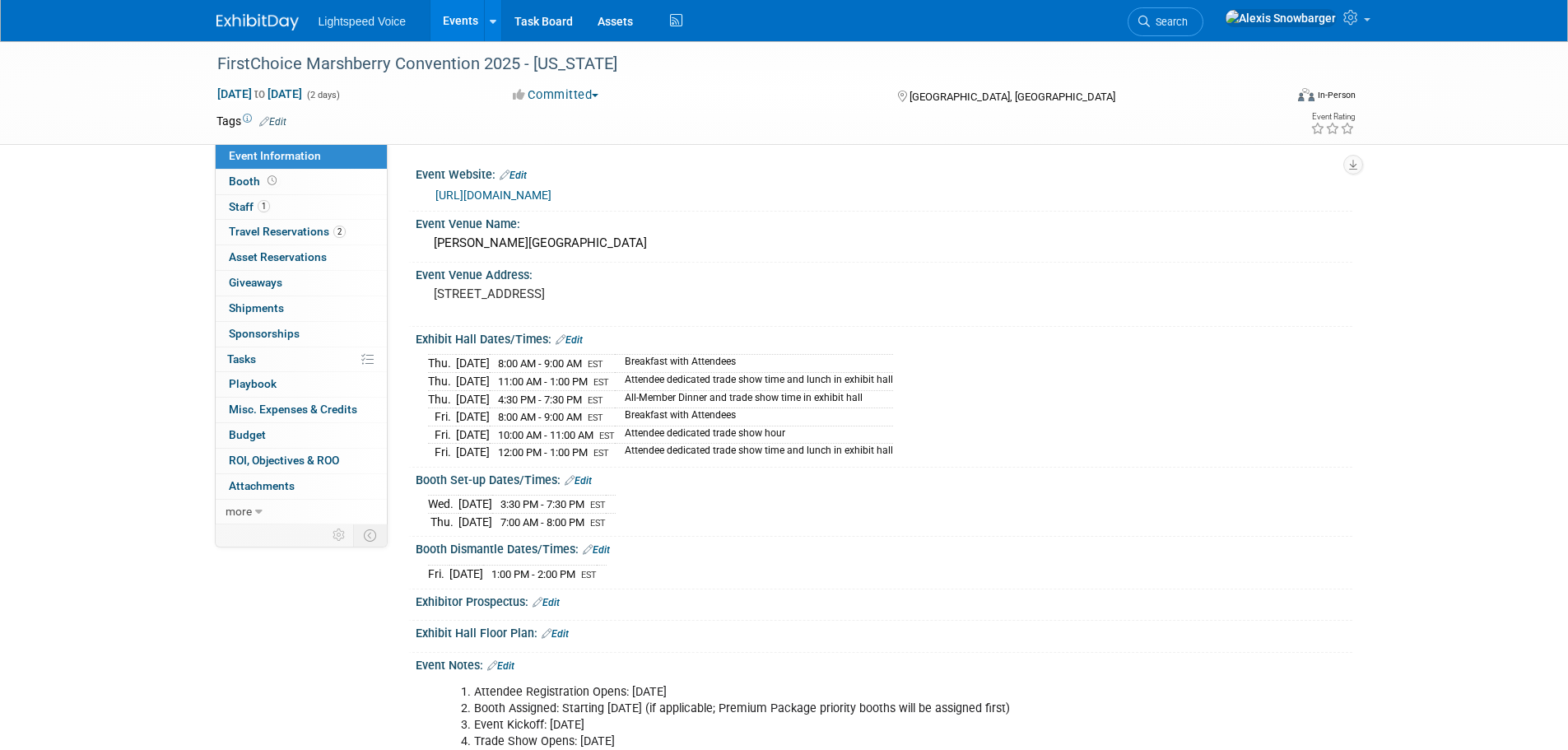
click at [552, 196] on link "https://events.marshberry.com/firstchoiceinmotion25/Sponsorships" at bounding box center [493, 195] width 116 height 13
click at [448, 9] on link "Events" at bounding box center [461, 21] width 60 height 41
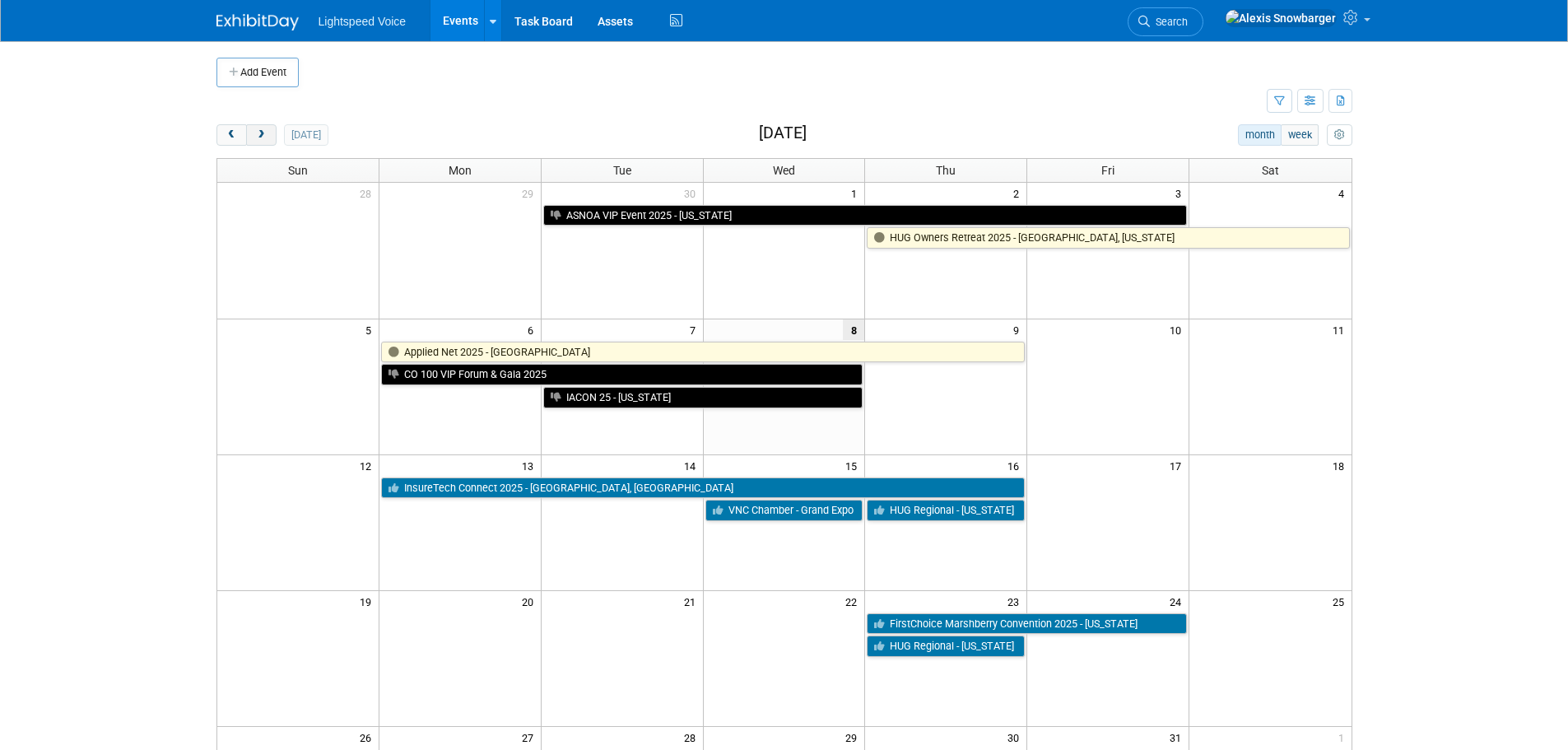
click at [274, 138] on button "next" at bounding box center [261, 134] width 30 height 22
